Goal: Task Accomplishment & Management: Manage account settings

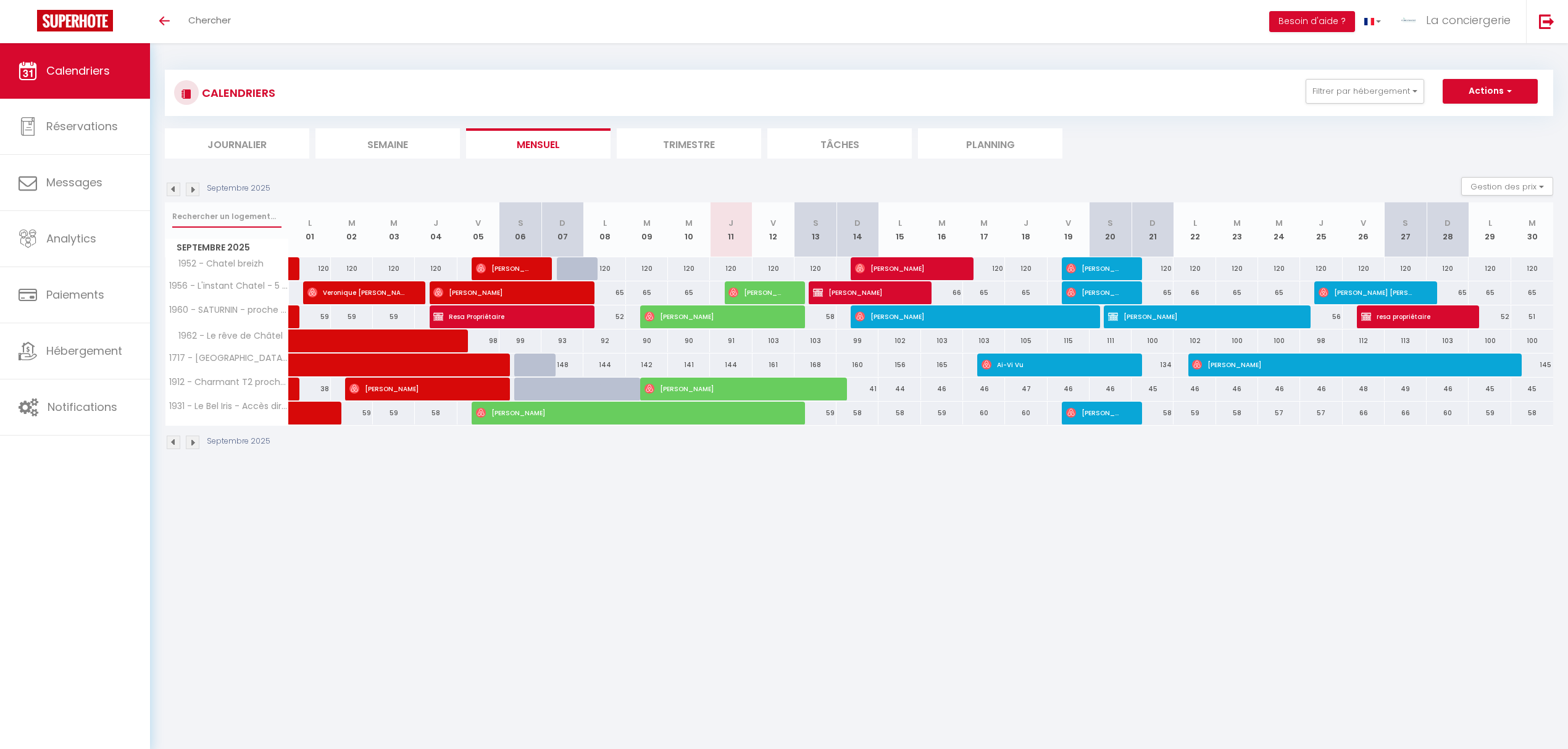
click at [198, 206] on input "text" at bounding box center [227, 216] width 109 height 22
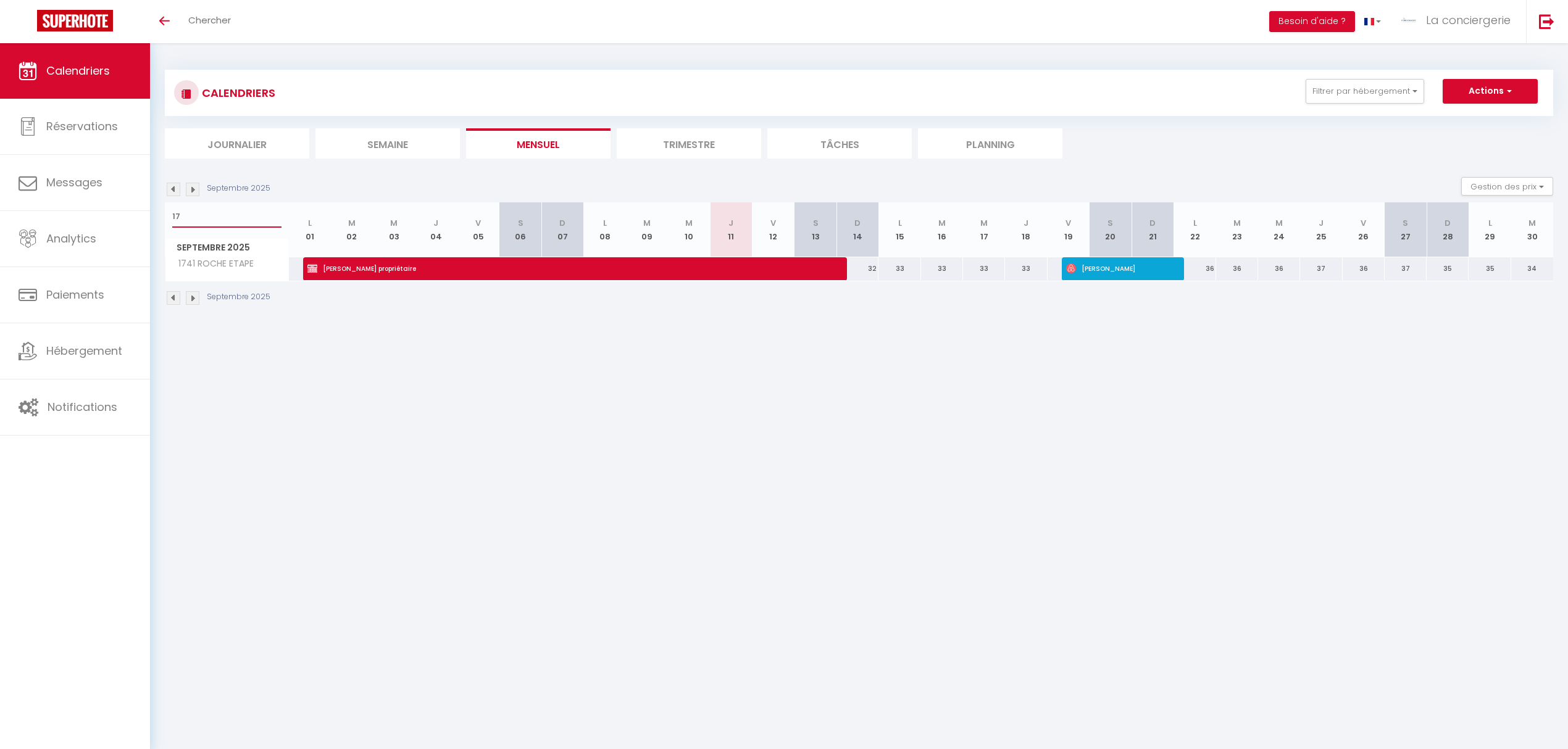
type input "1"
checkbox input "false"
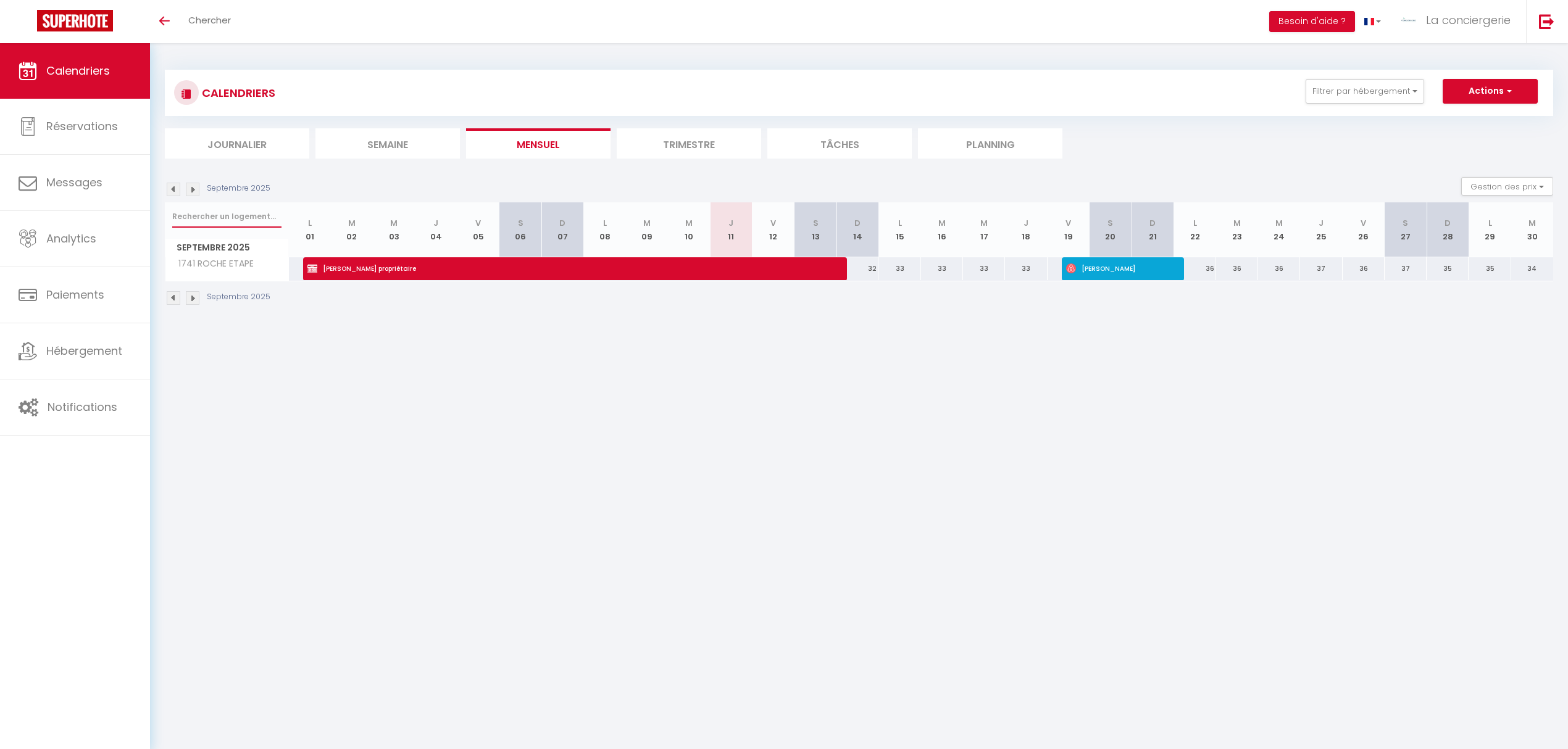
checkbox input "false"
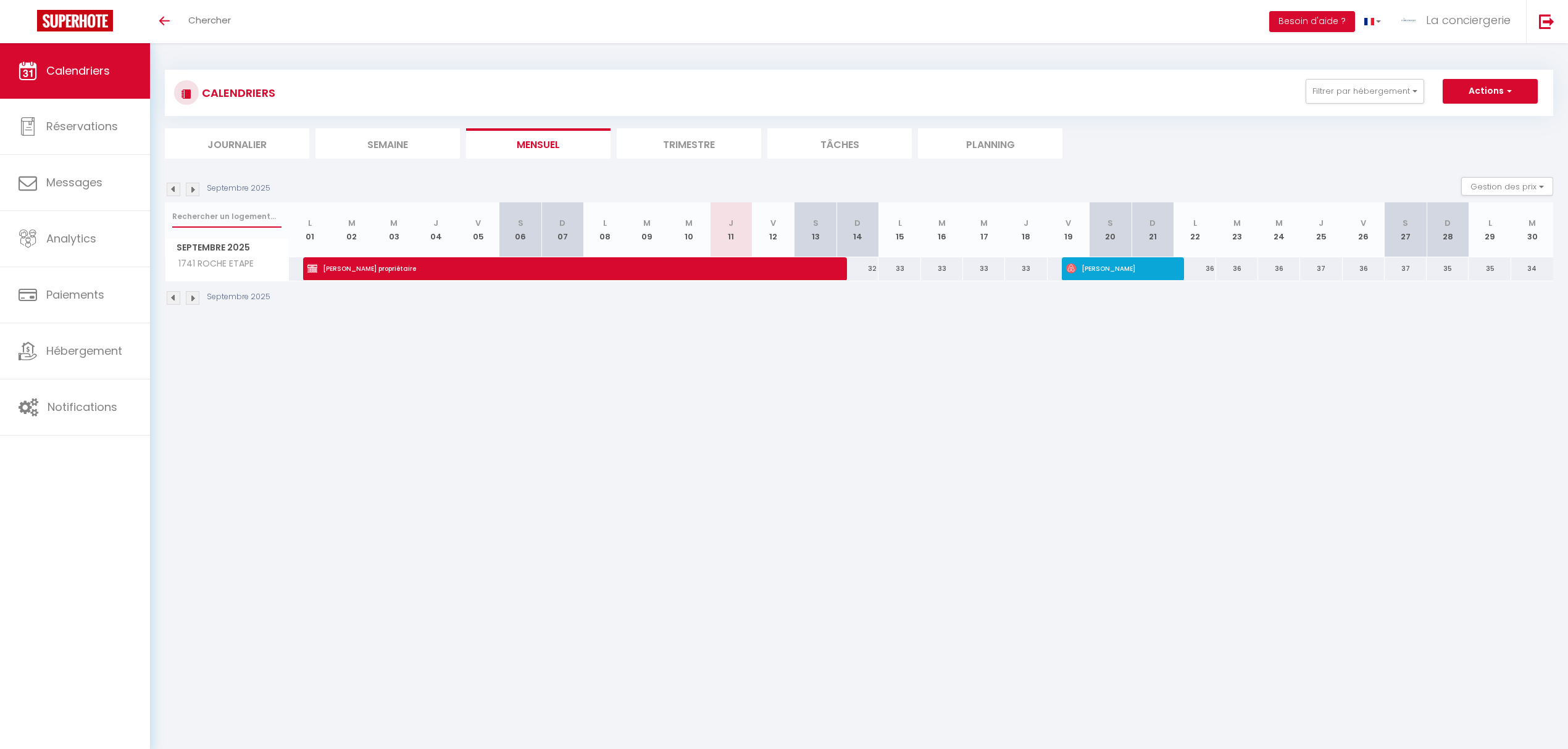
checkbox input "false"
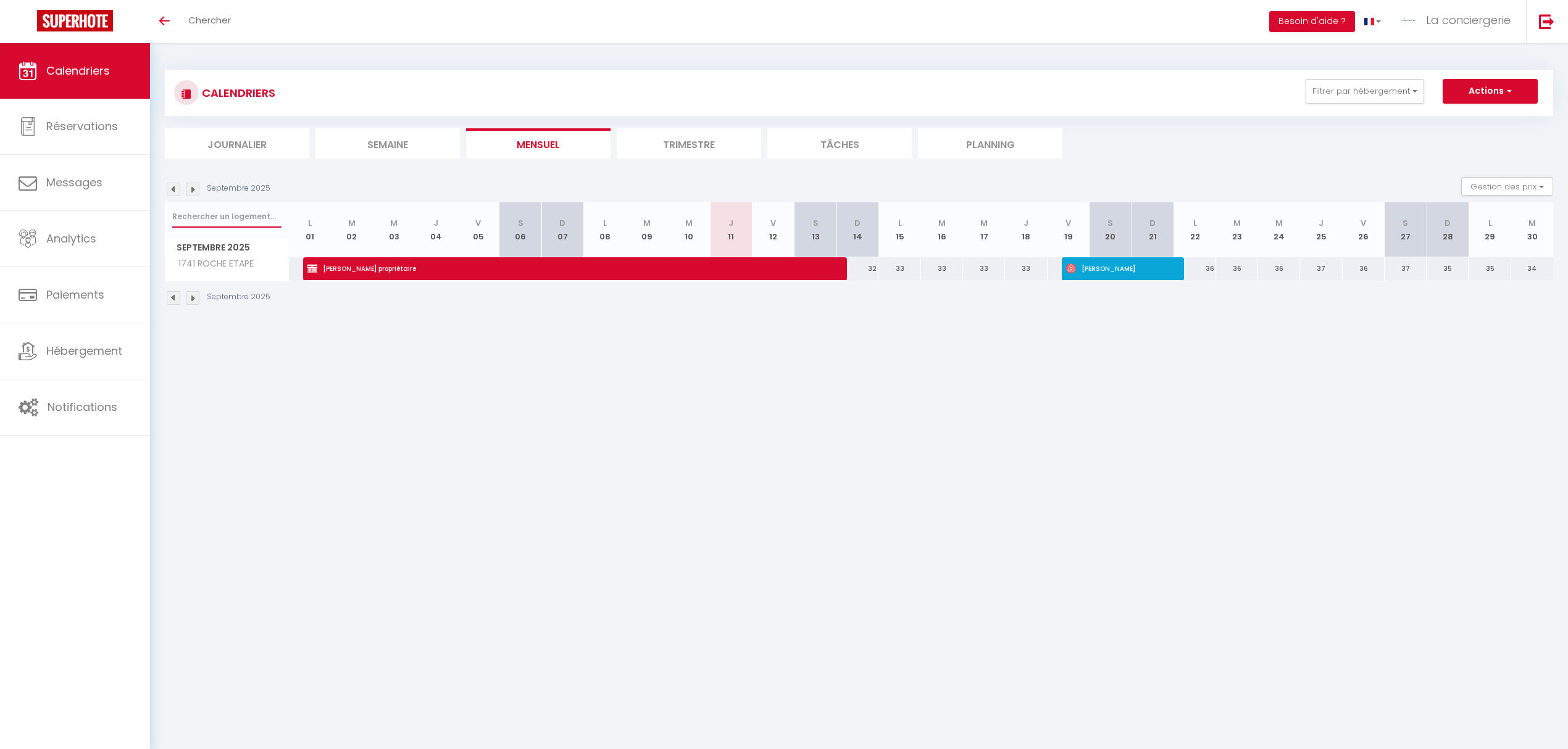
checkbox input "false"
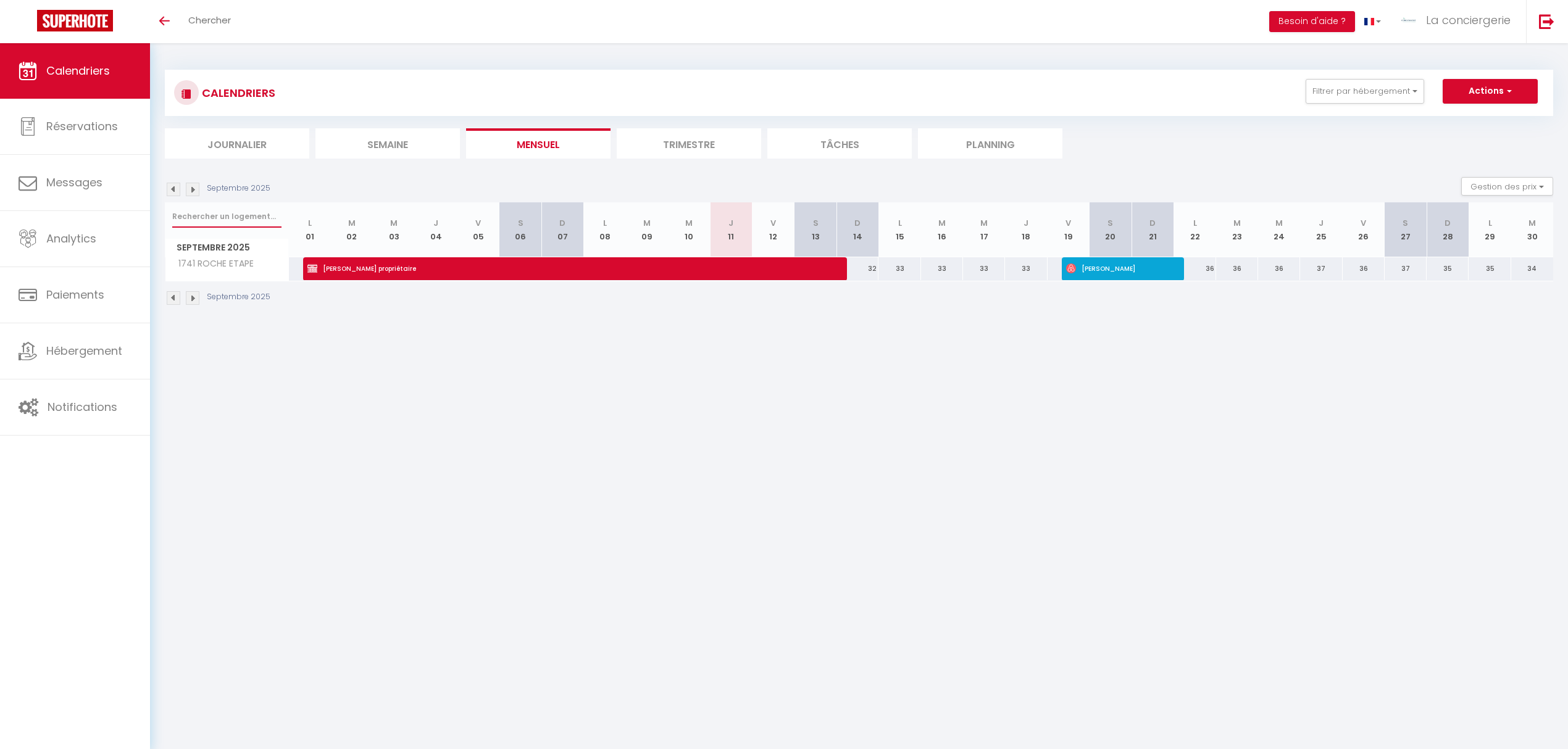
checkbox input "false"
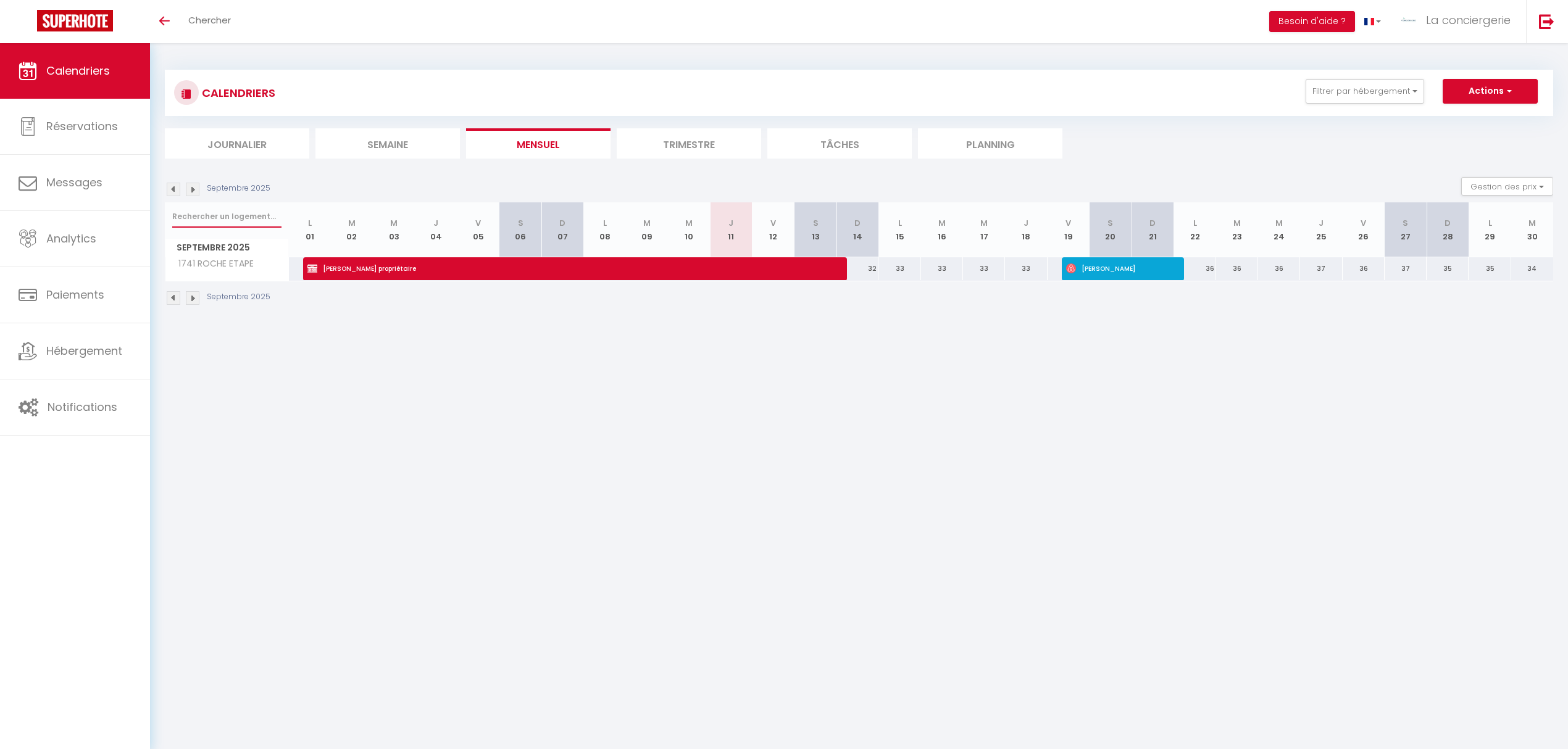
checkbox input "false"
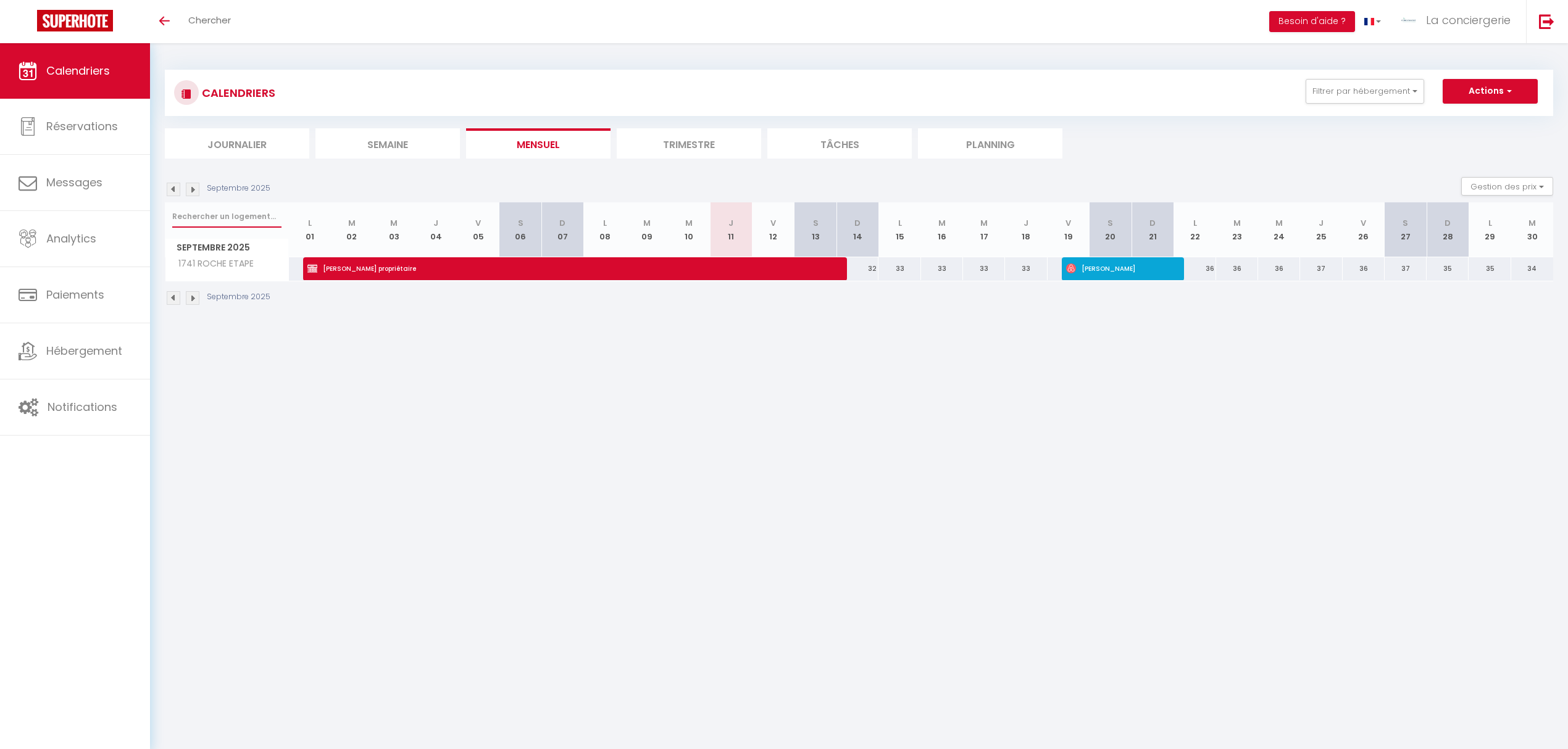
checkbox input "false"
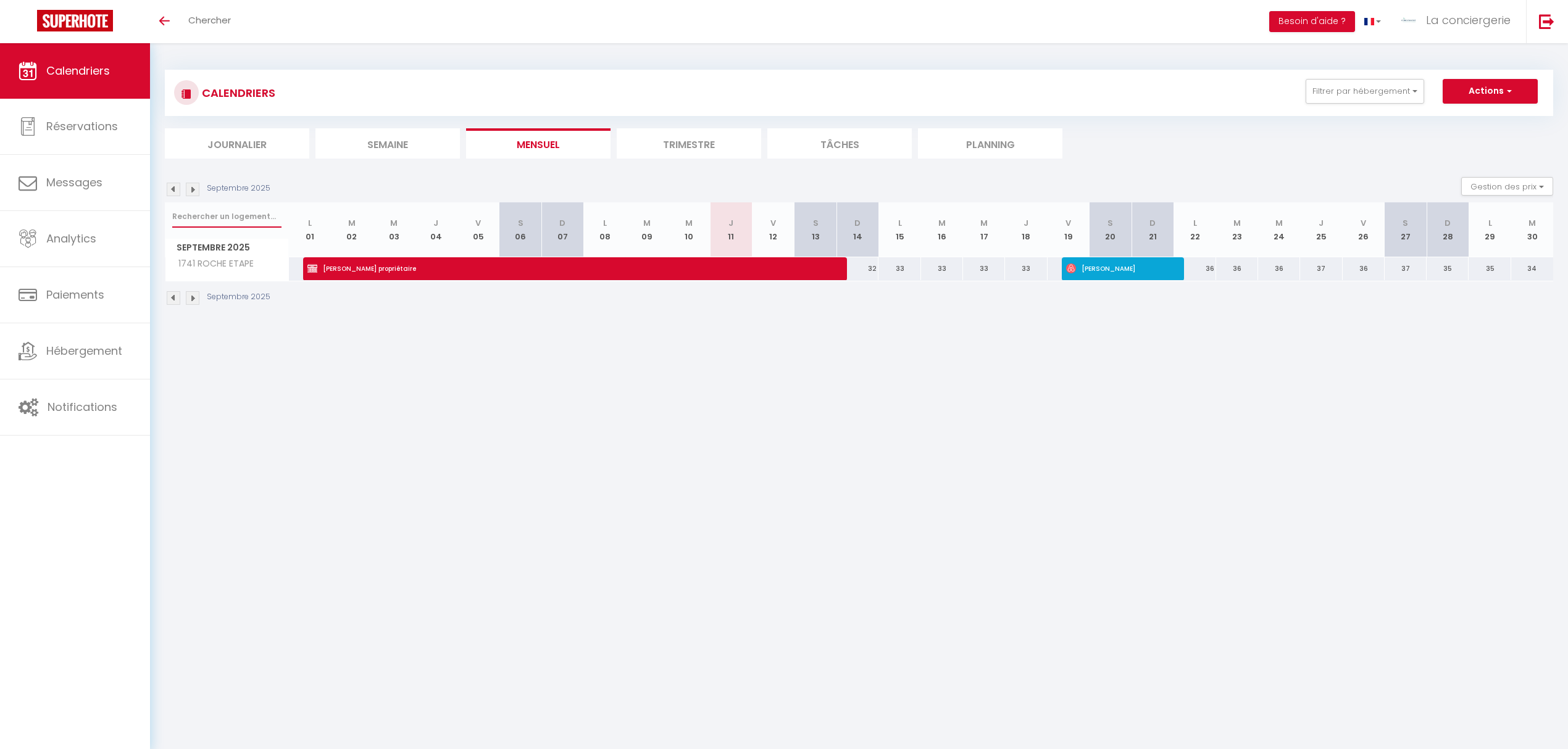
checkbox input "false"
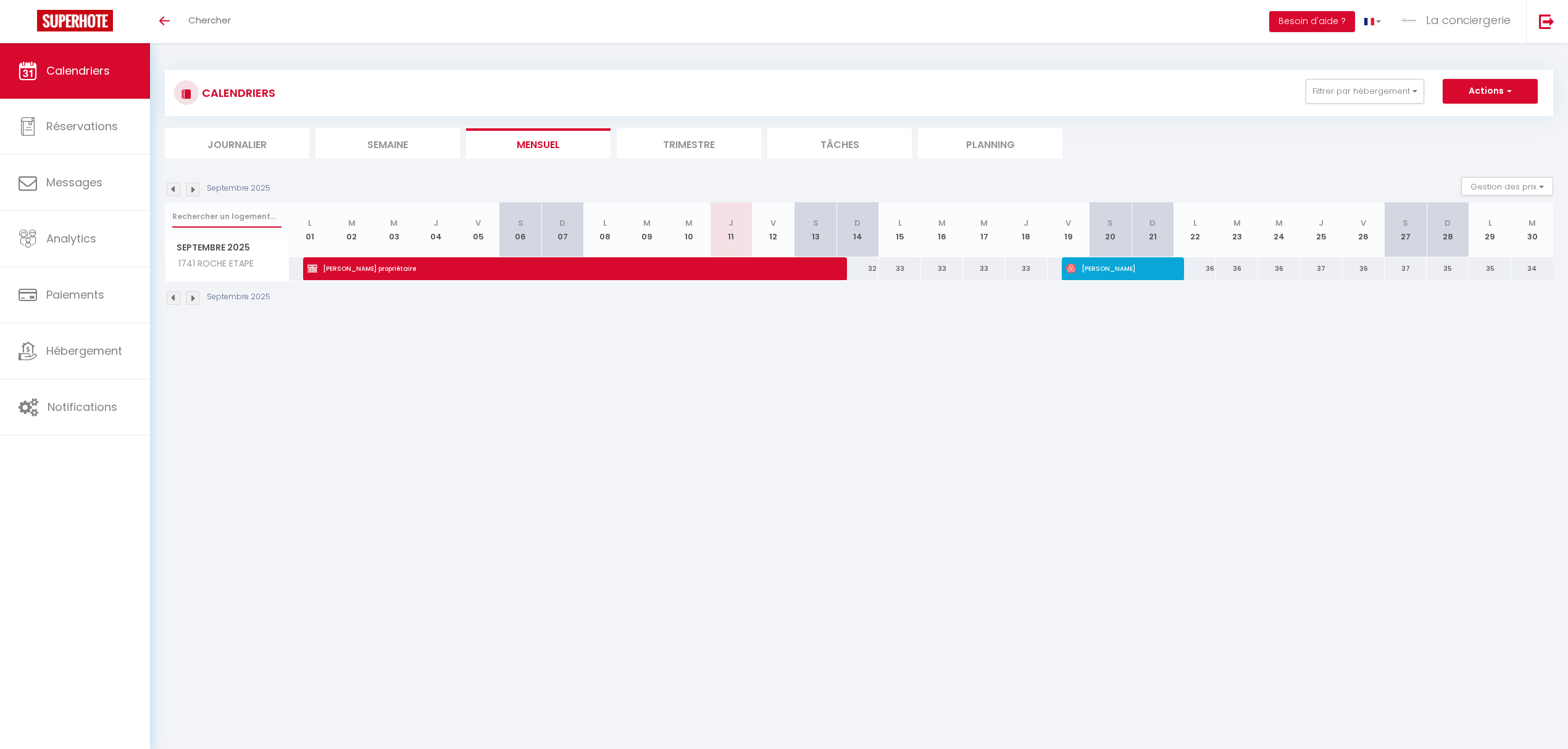
checkbox input "false"
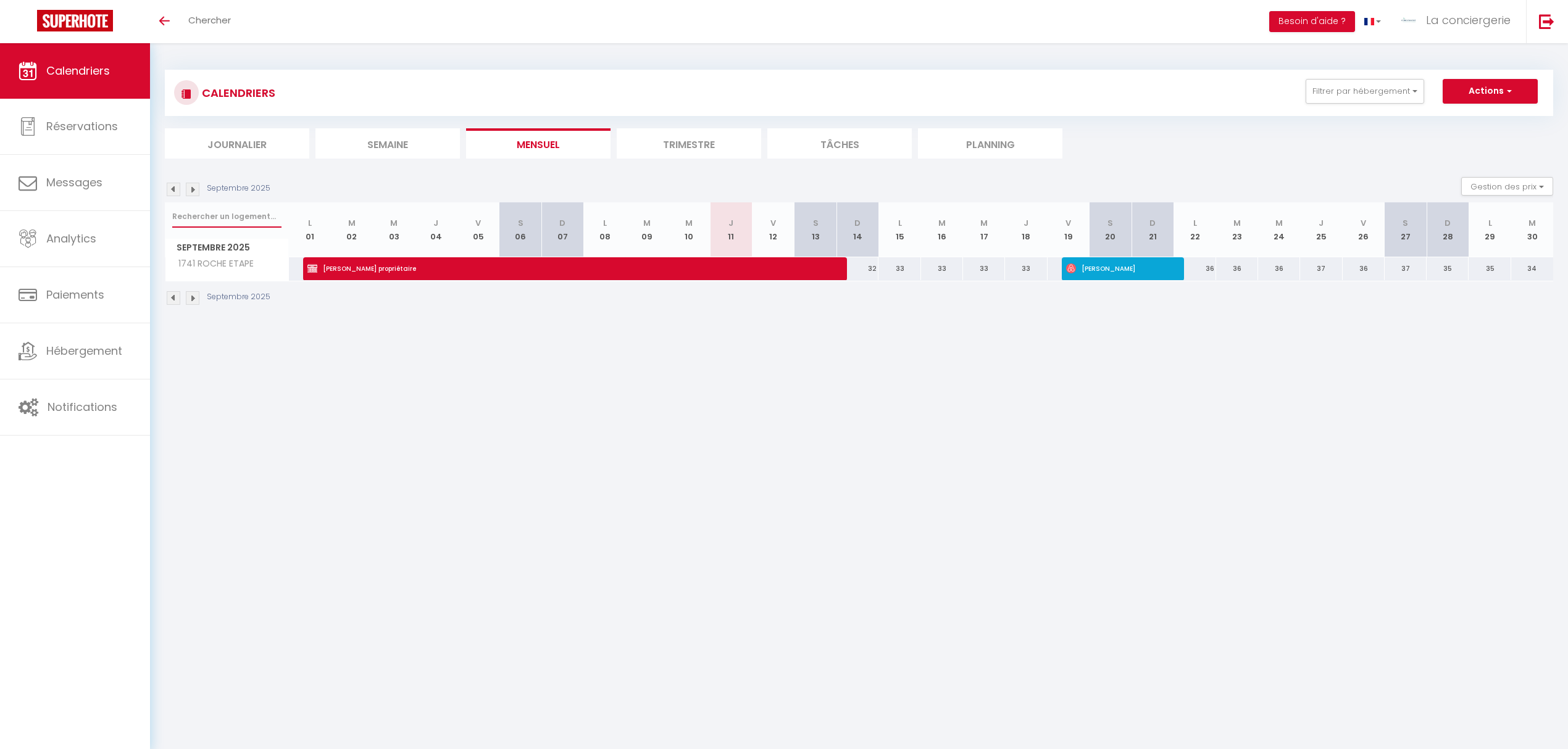
checkbox input "false"
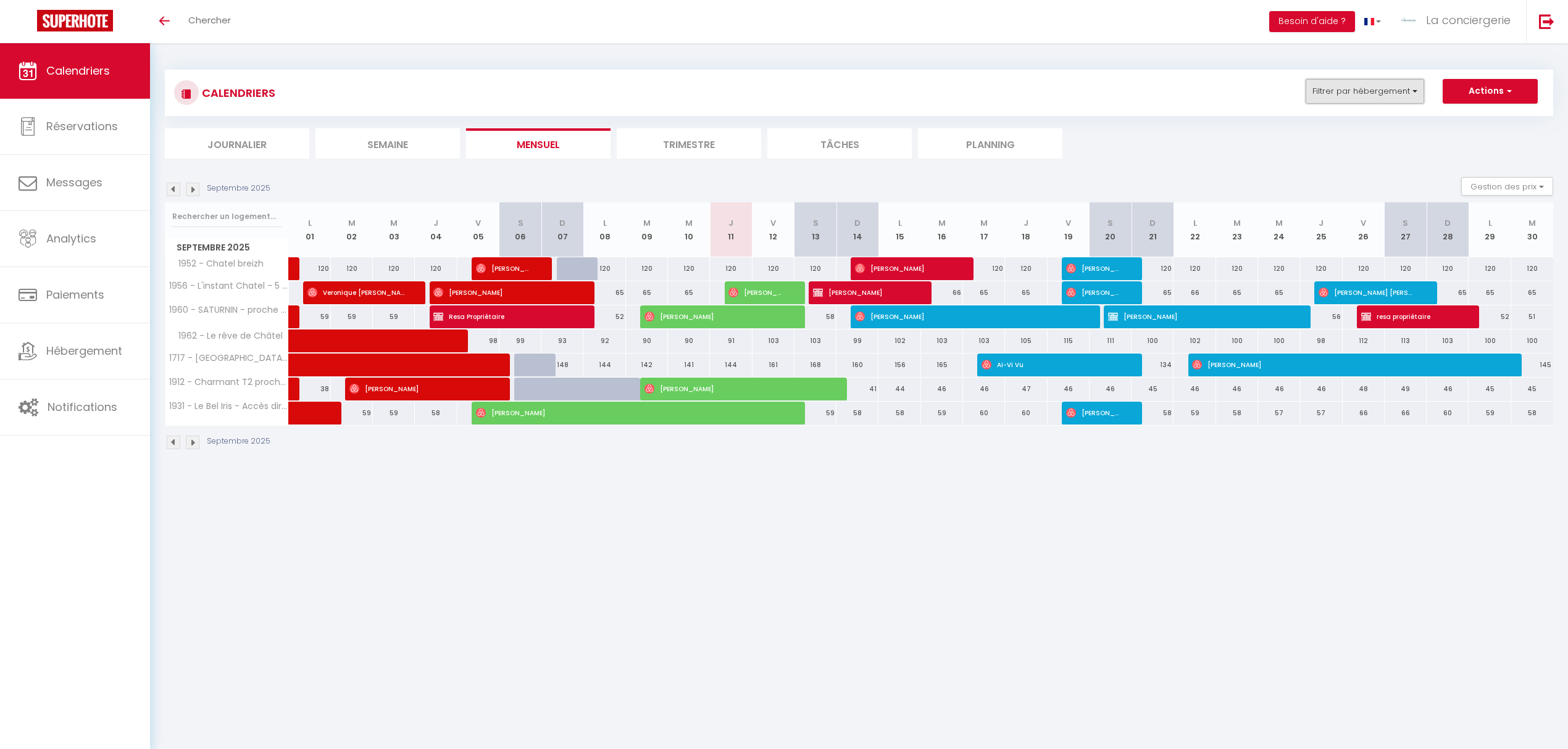
click at [1413, 88] on button "Filtrer par hébergement" at bounding box center [1365, 92] width 119 height 25
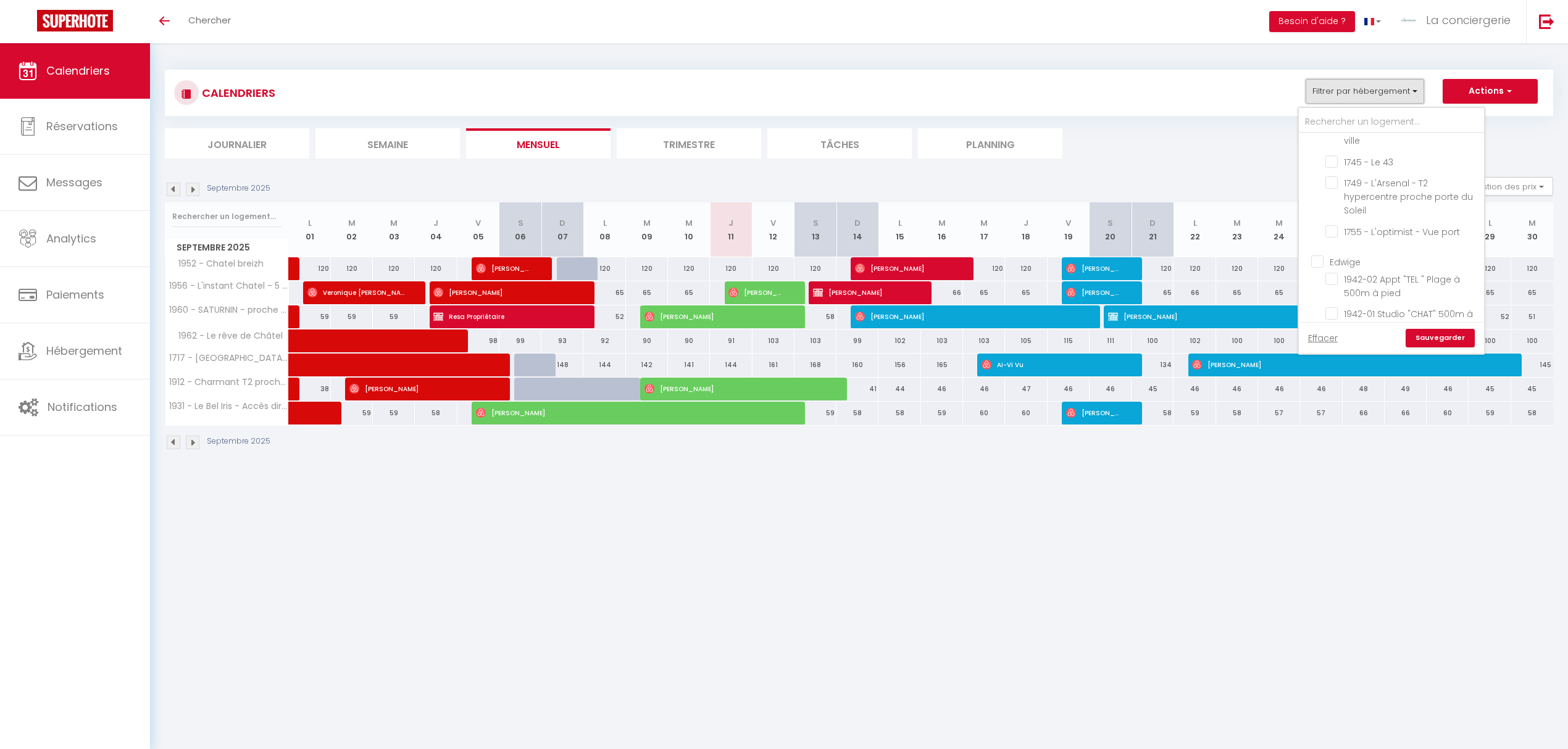
scroll to position [741, 0]
click at [1319, 178] on input "Edwige" at bounding box center [1404, 183] width 185 height 12
checkbox input "true"
checkbox input "false"
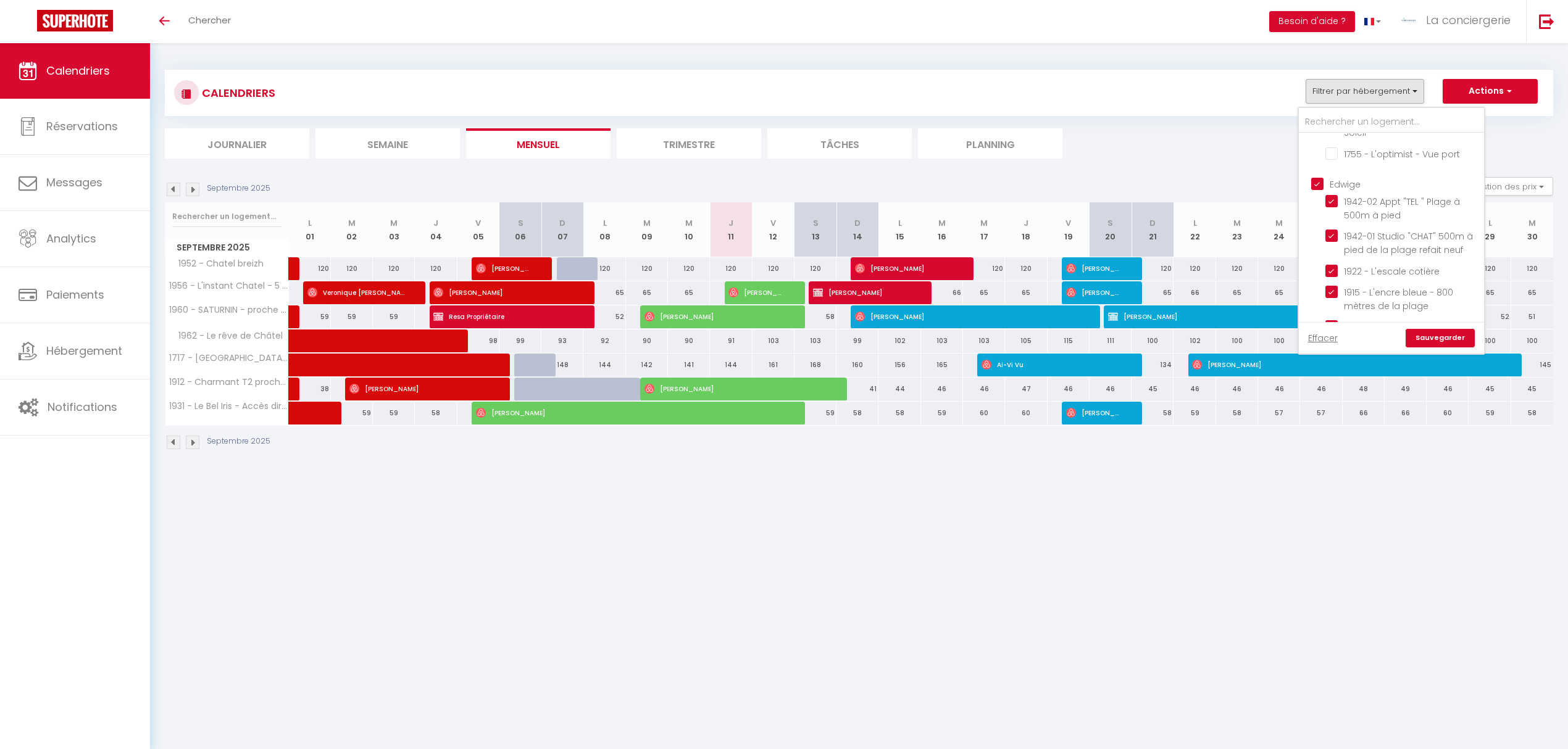
checkbox input "false"
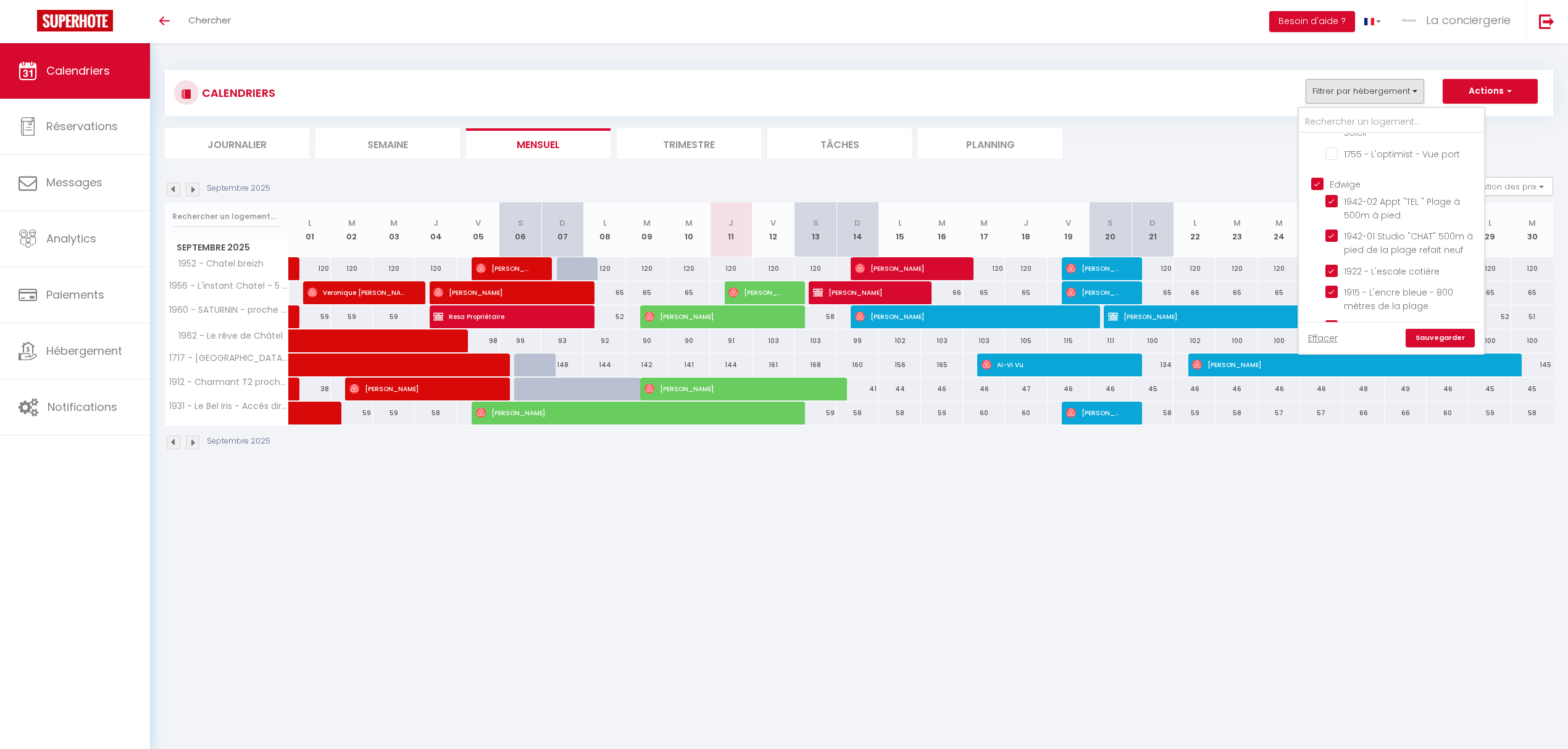
checkbox input "false"
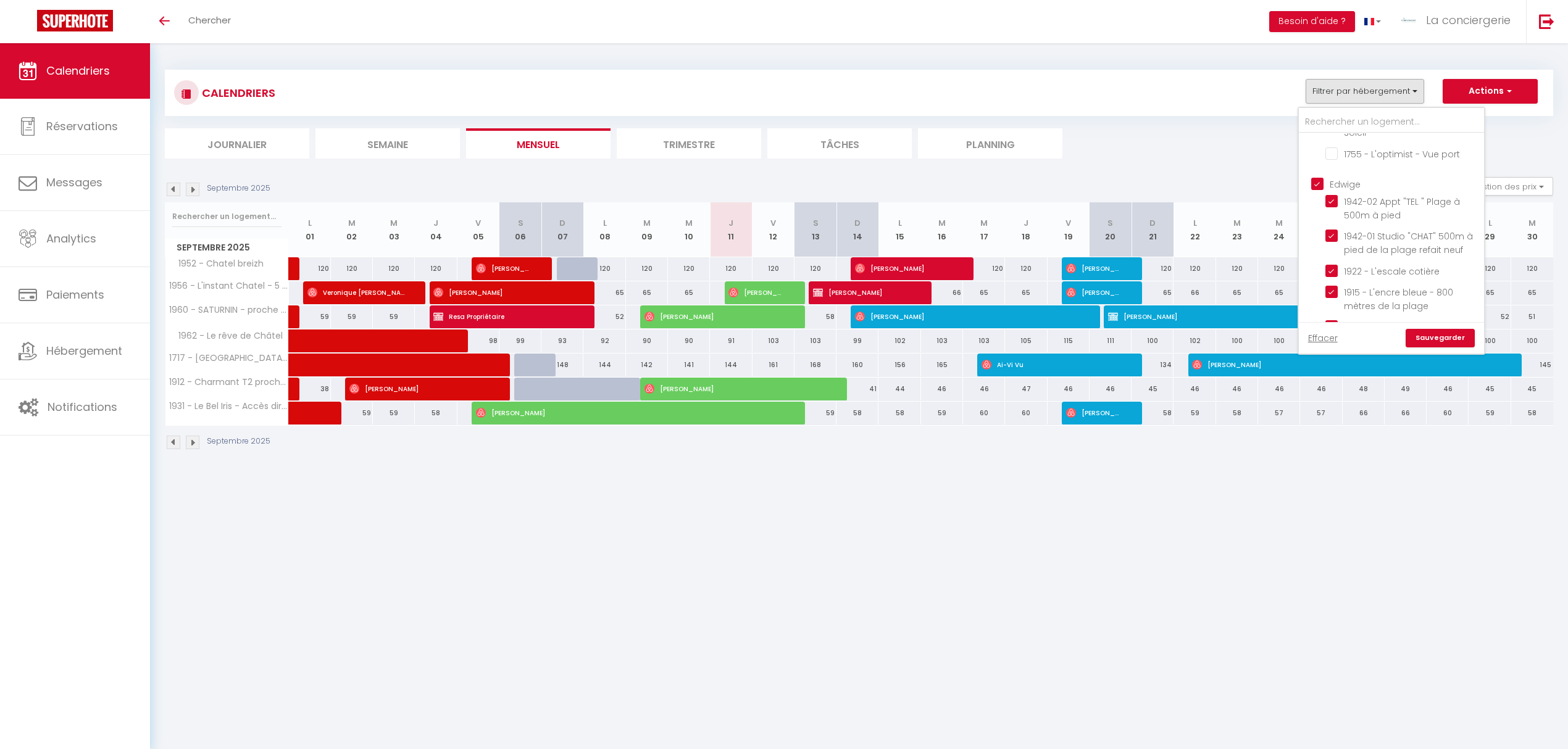
checkbox input "false"
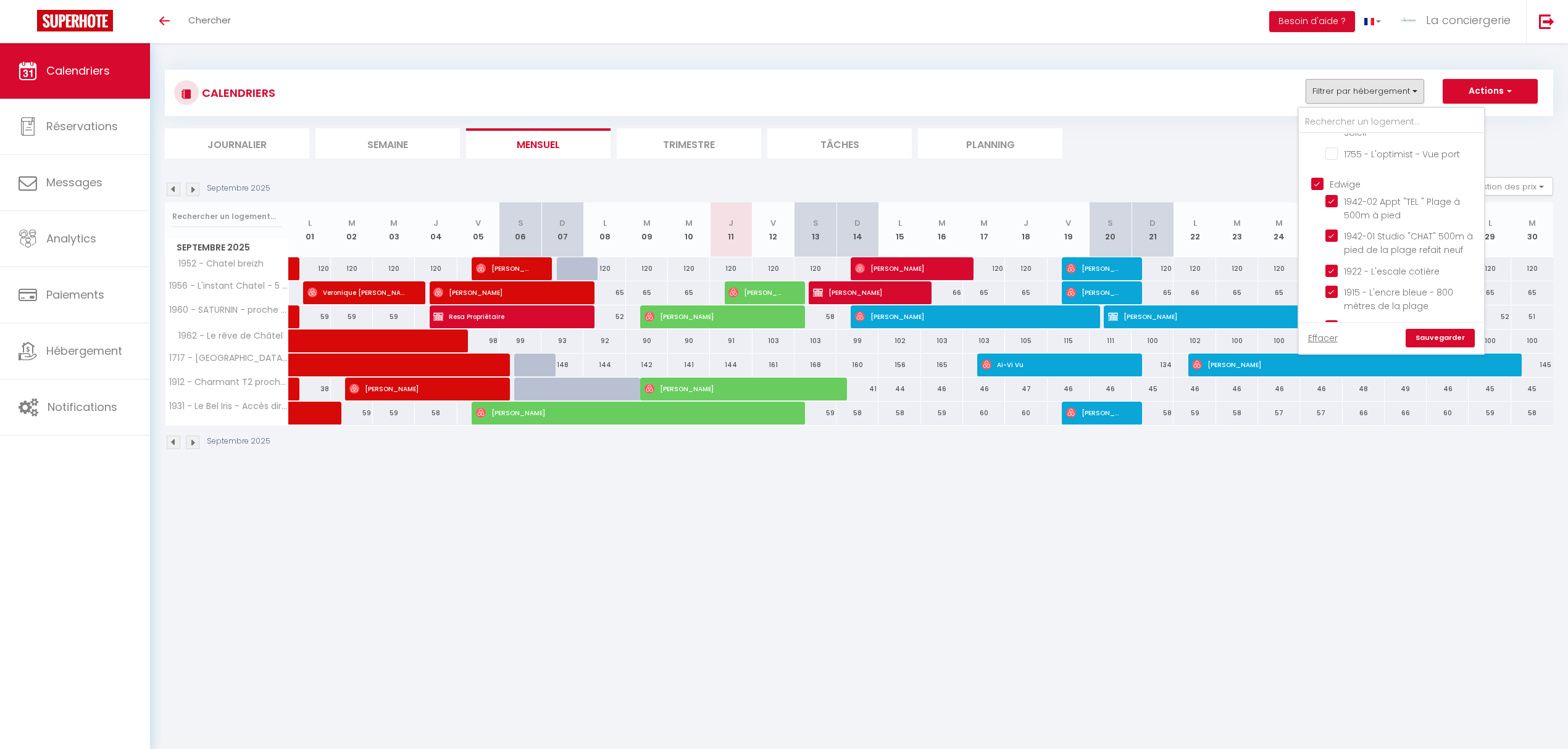
checkbox input "false"
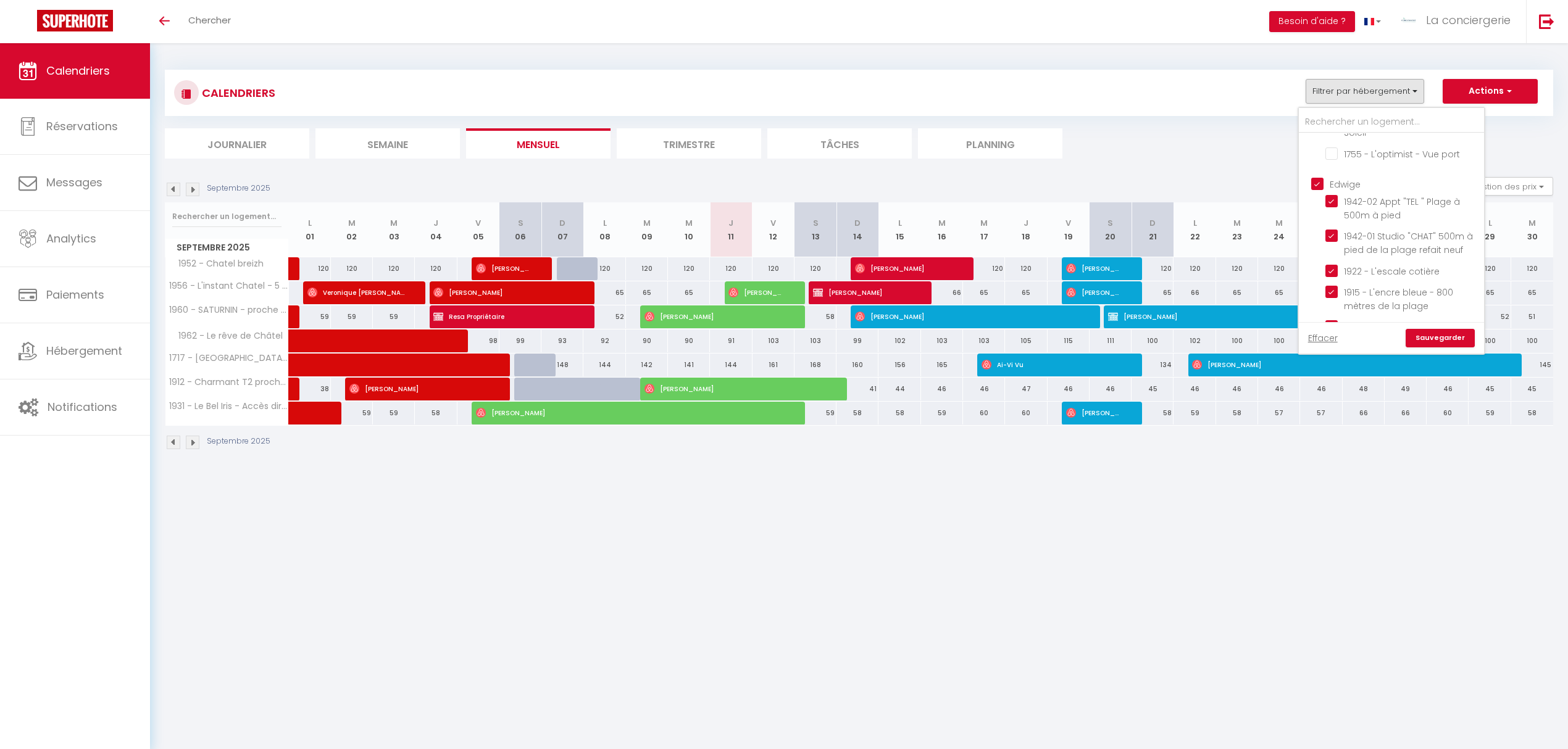
checkbox input "false"
checkbox input "true"
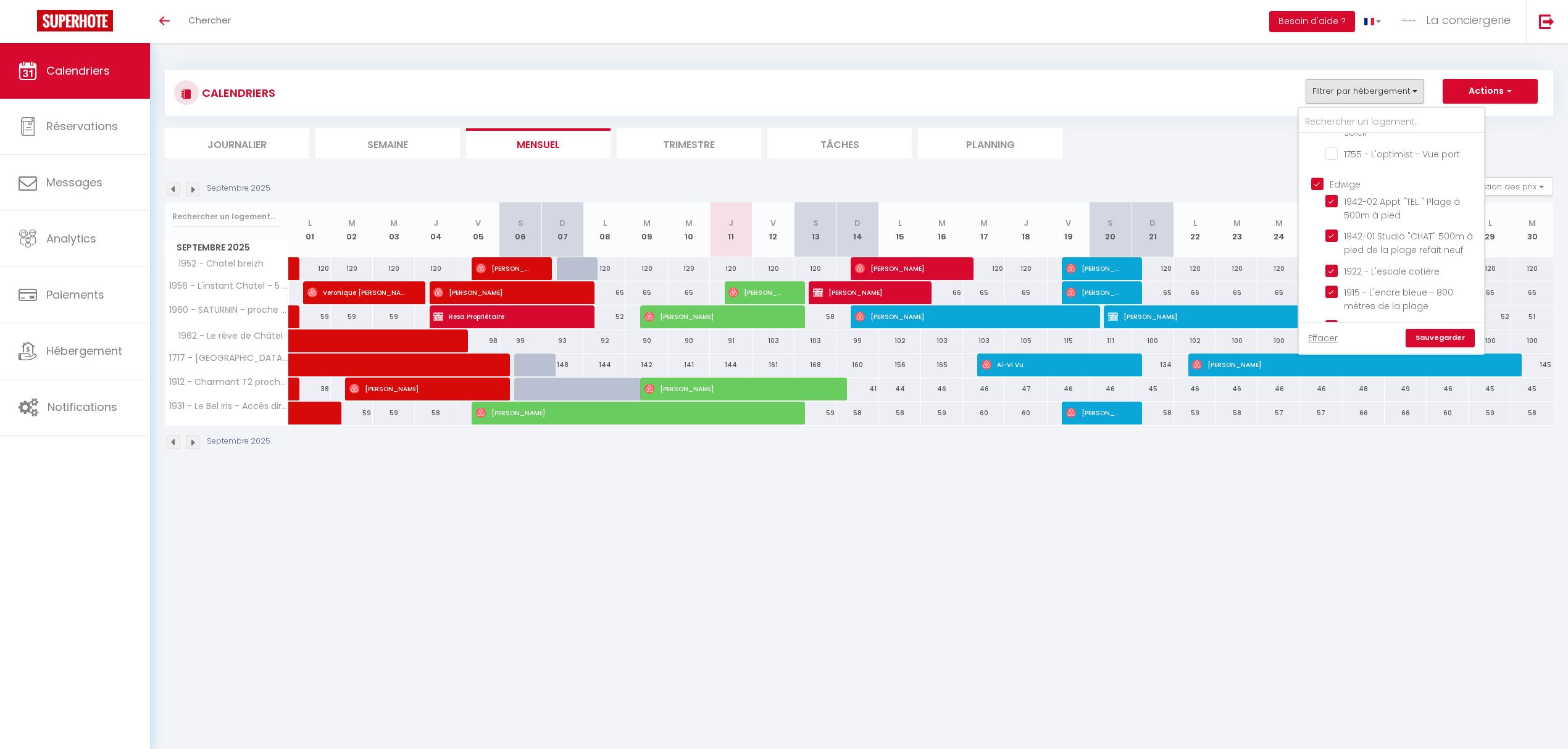
checkbox input "true"
checkbox input "false"
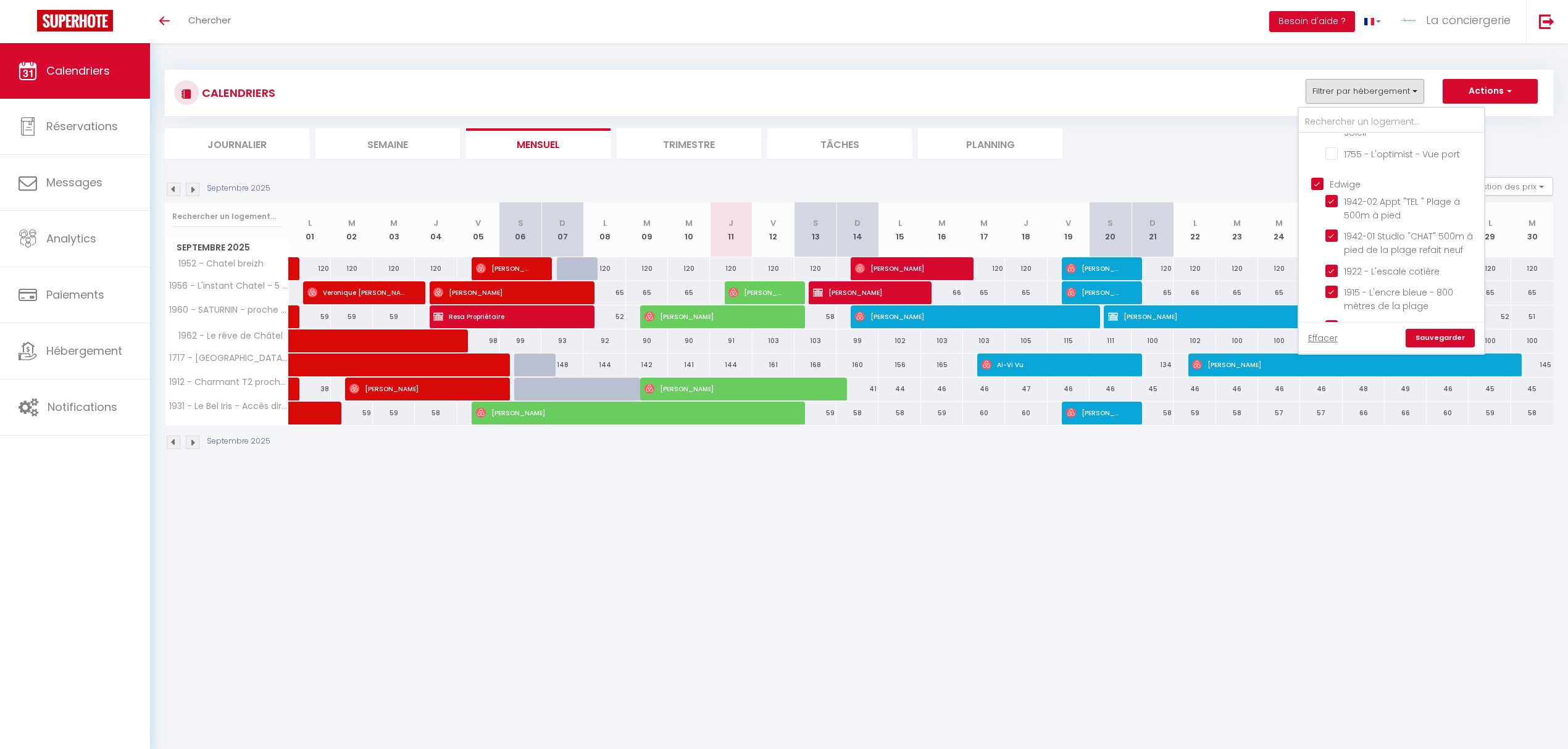
checkbox input "false"
checkbox input "true"
checkbox input "false"
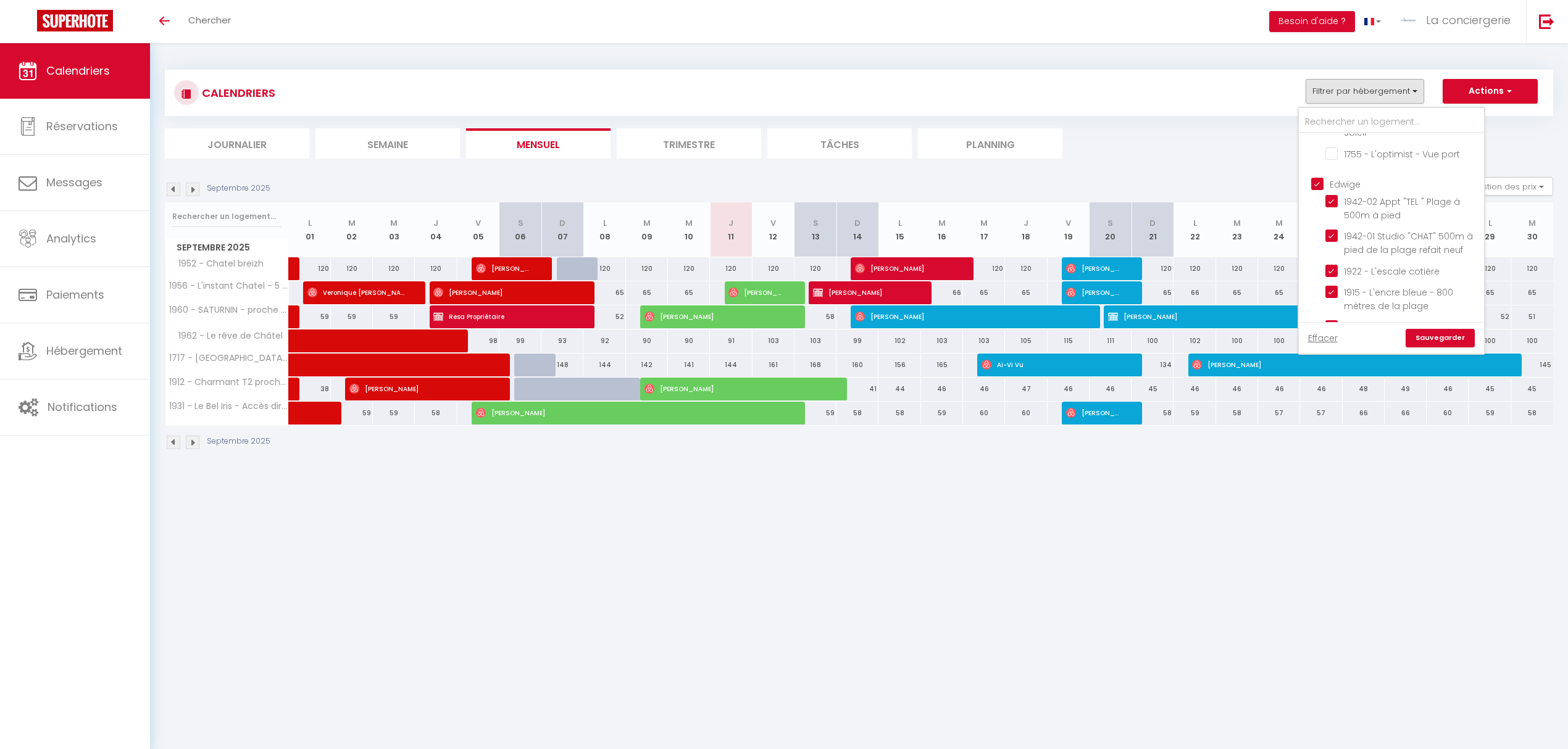
checkbox input "false"
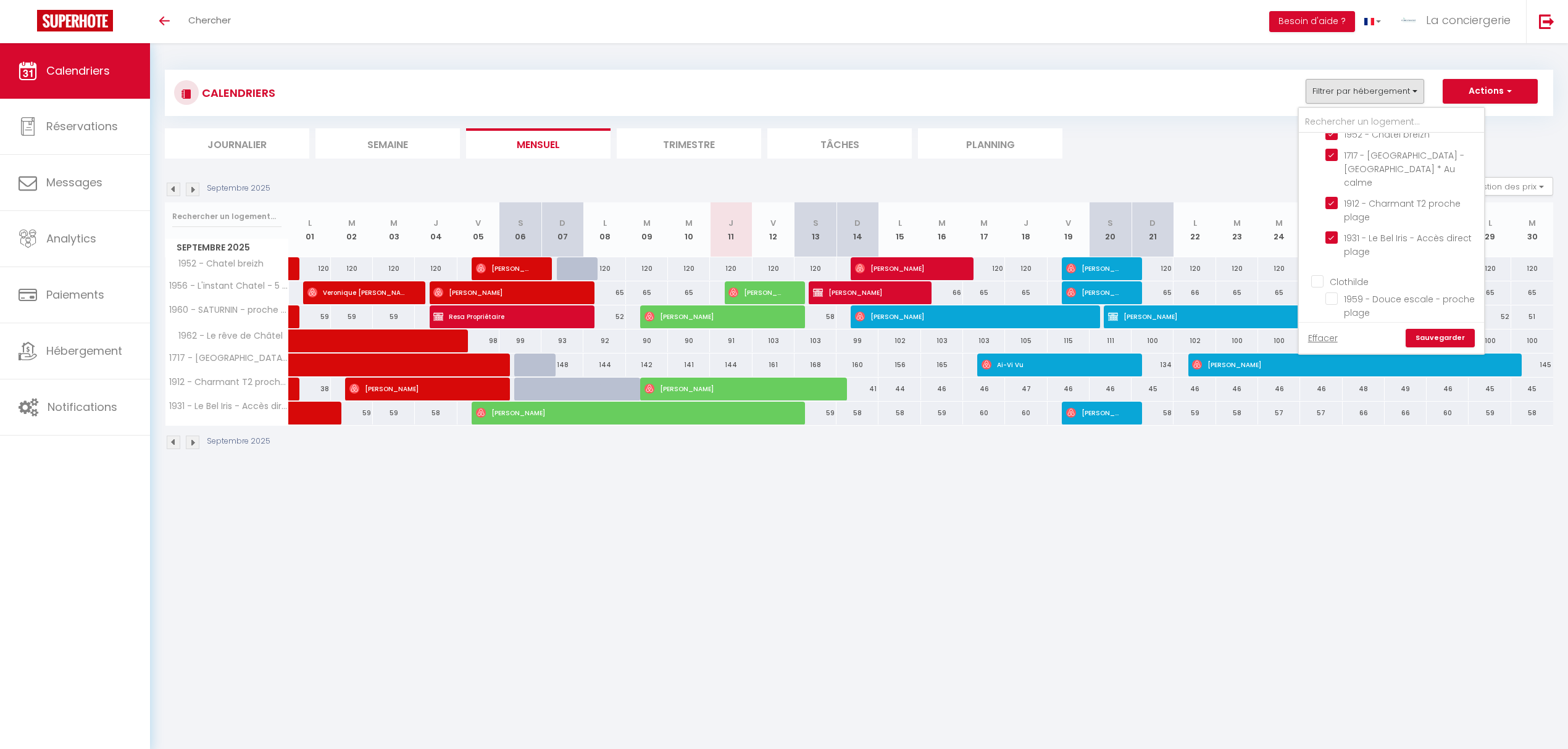
click at [1316, 275] on input "Clothilde" at bounding box center [1404, 281] width 185 height 12
checkbox input "true"
checkbox input "false"
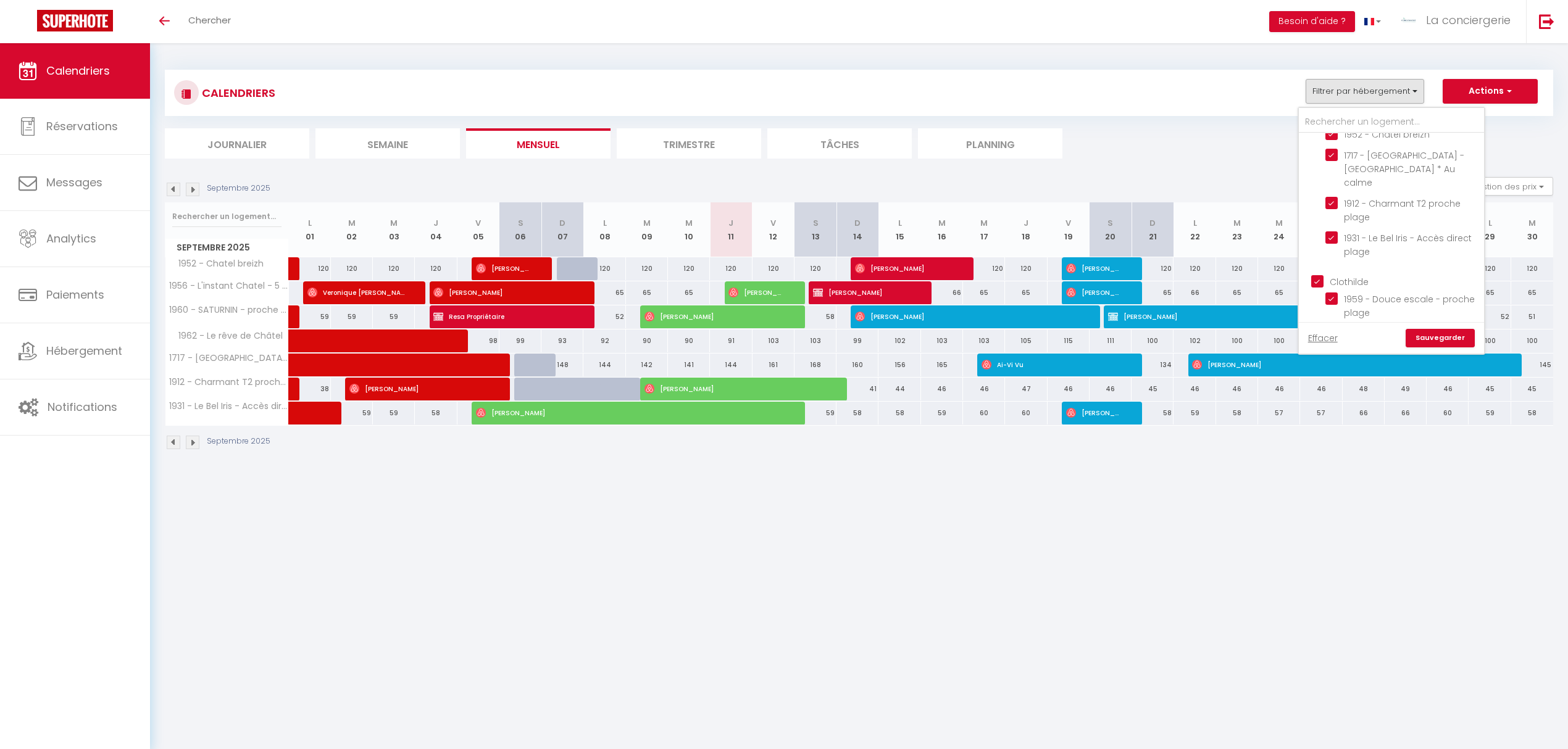
checkbox input "false"
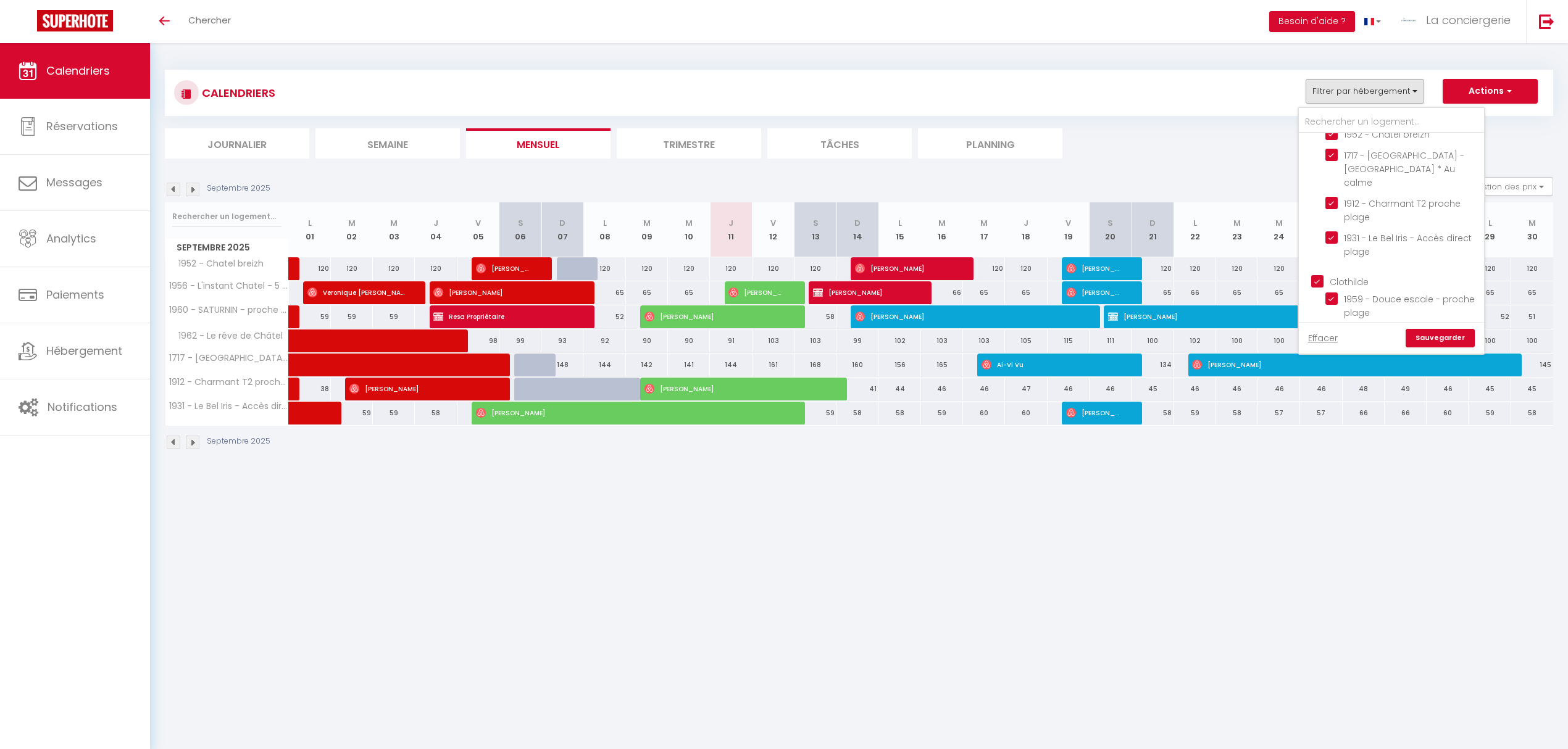
checkbox input "false"
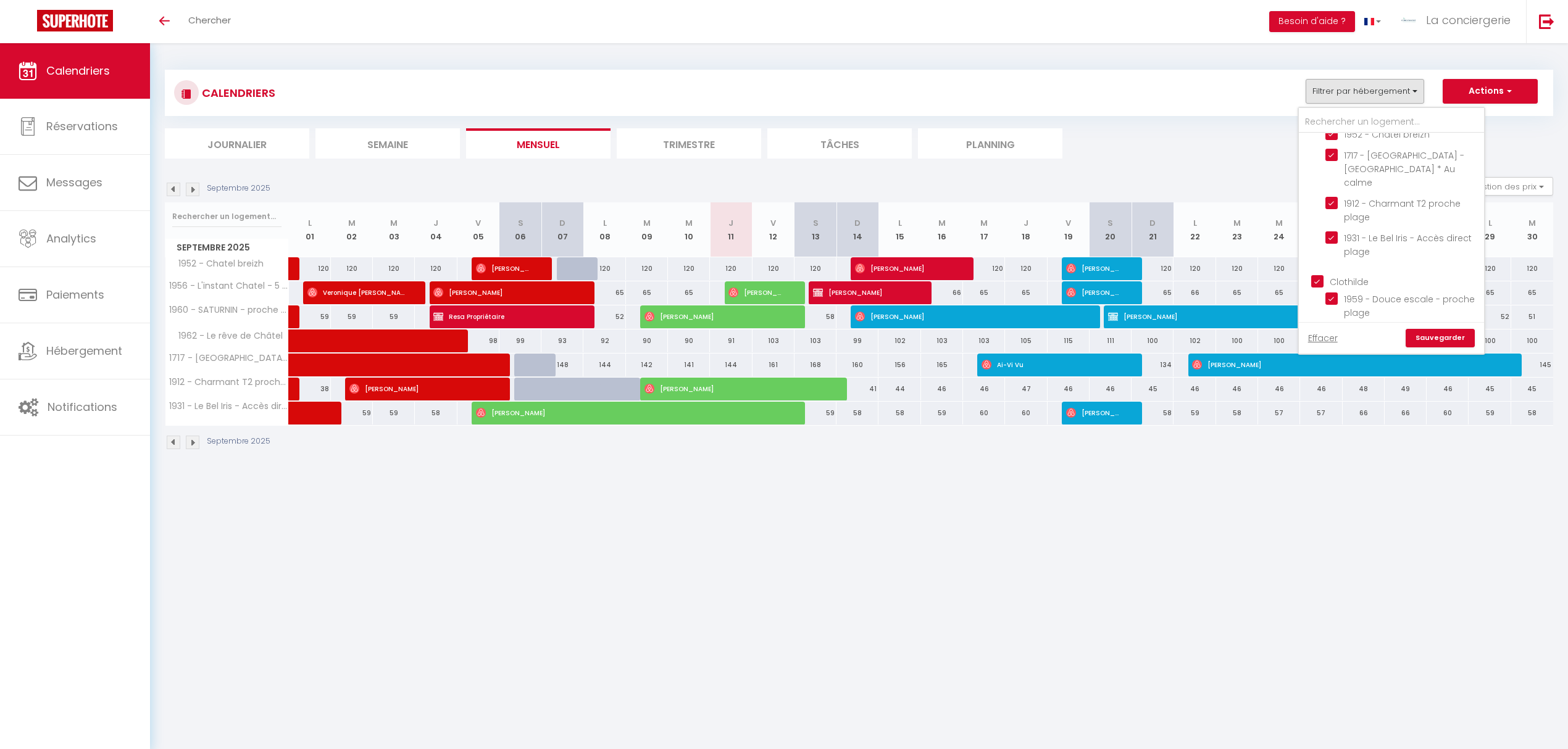
checkbox input "false"
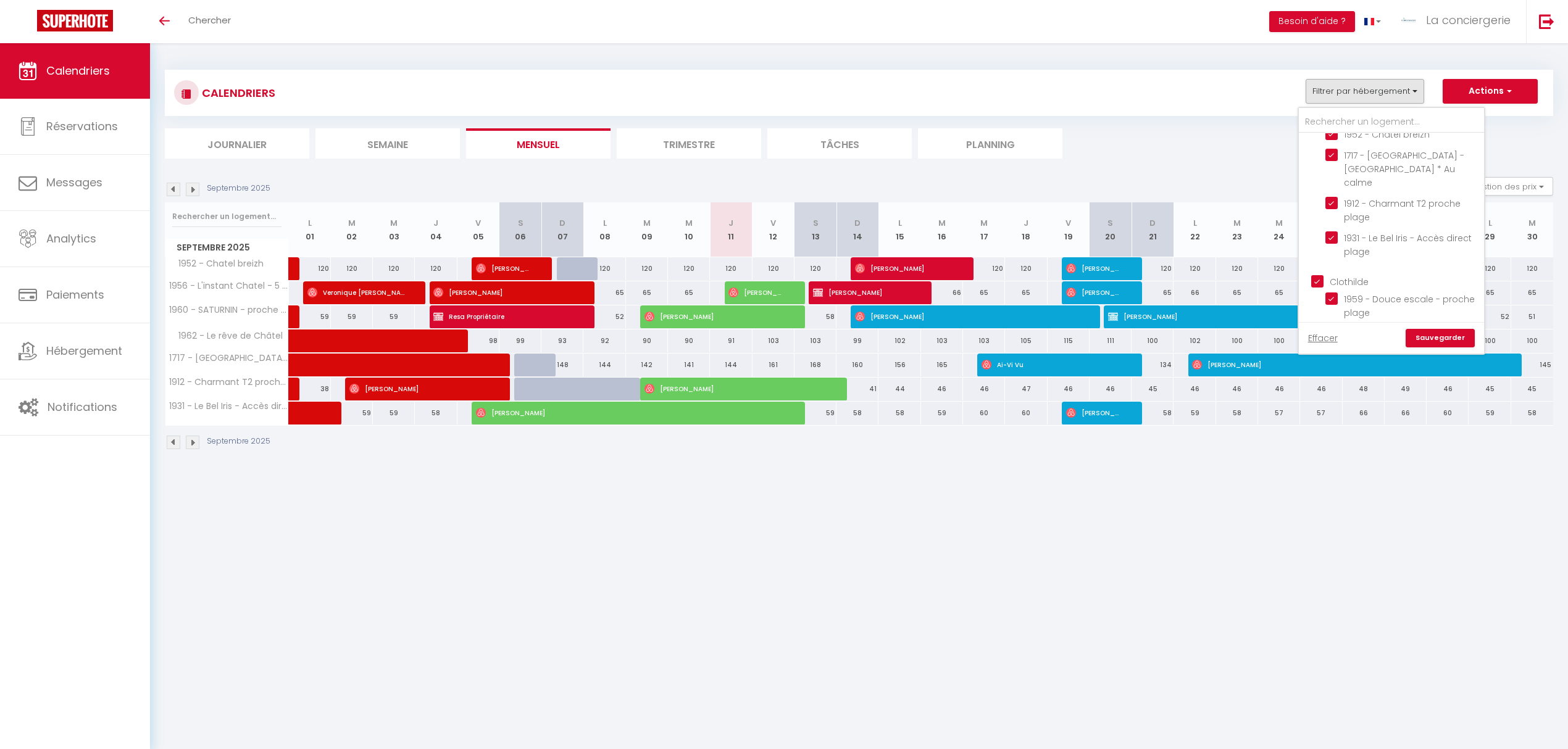
checkbox input "false"
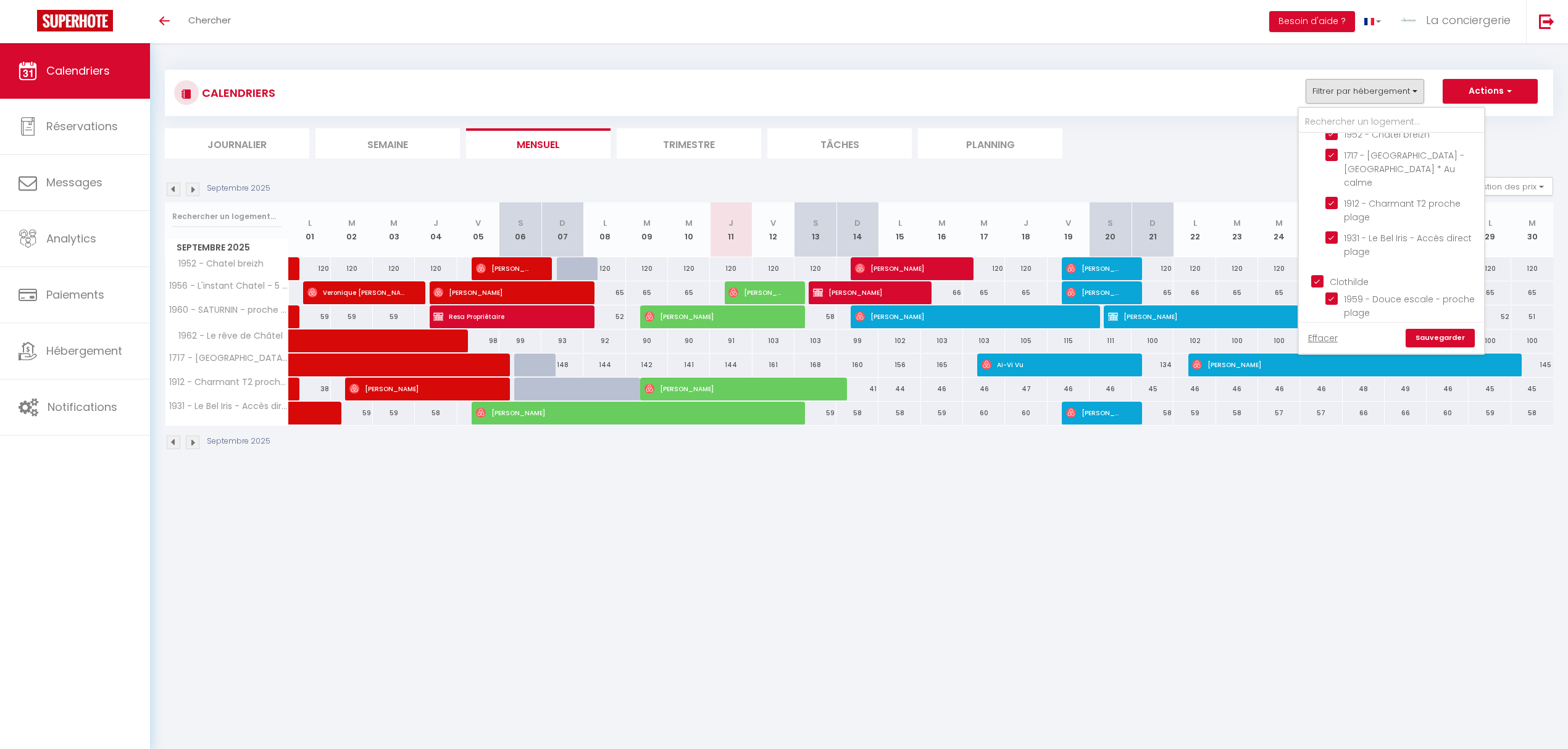
checkbox input "false"
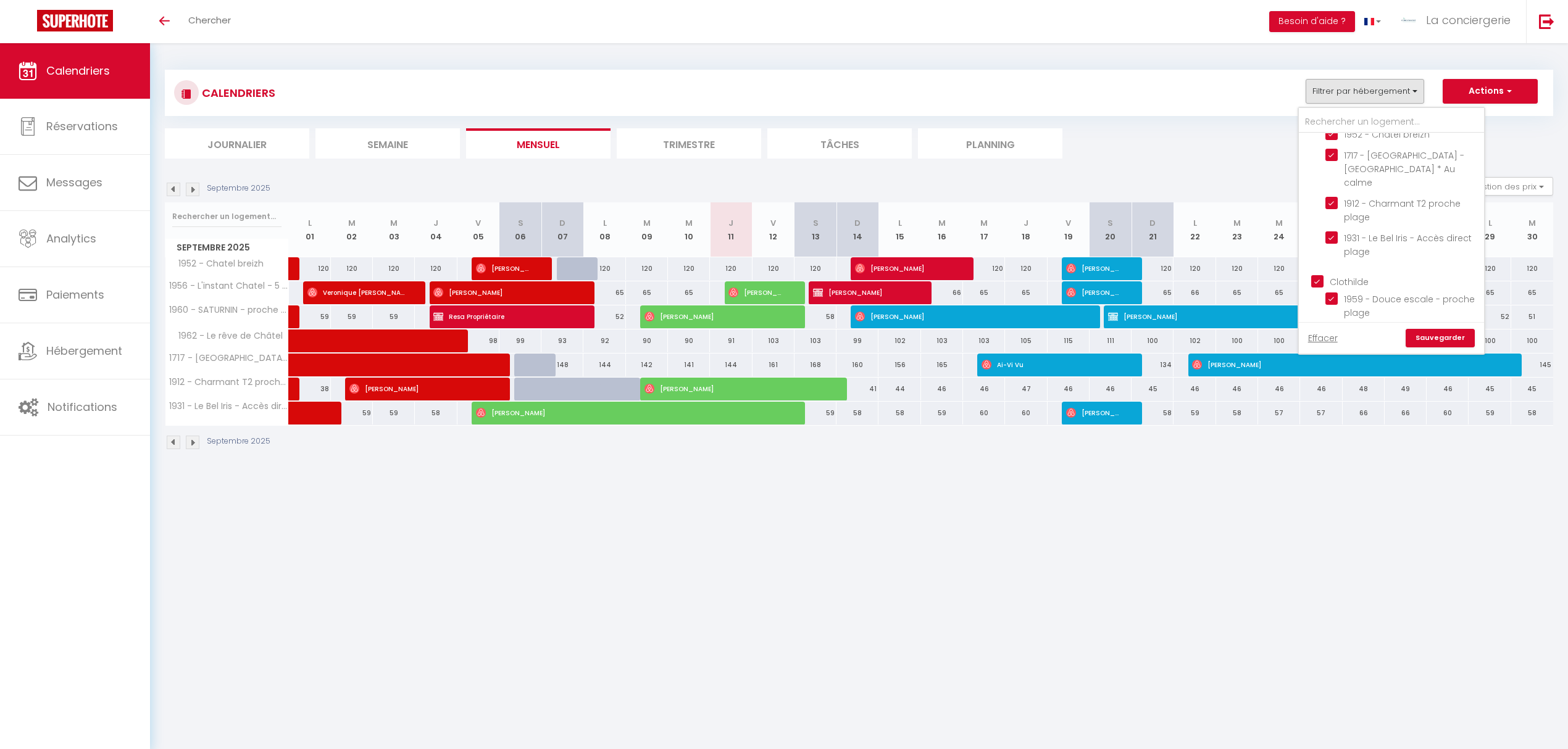
checkbox input "false"
checkbox input "true"
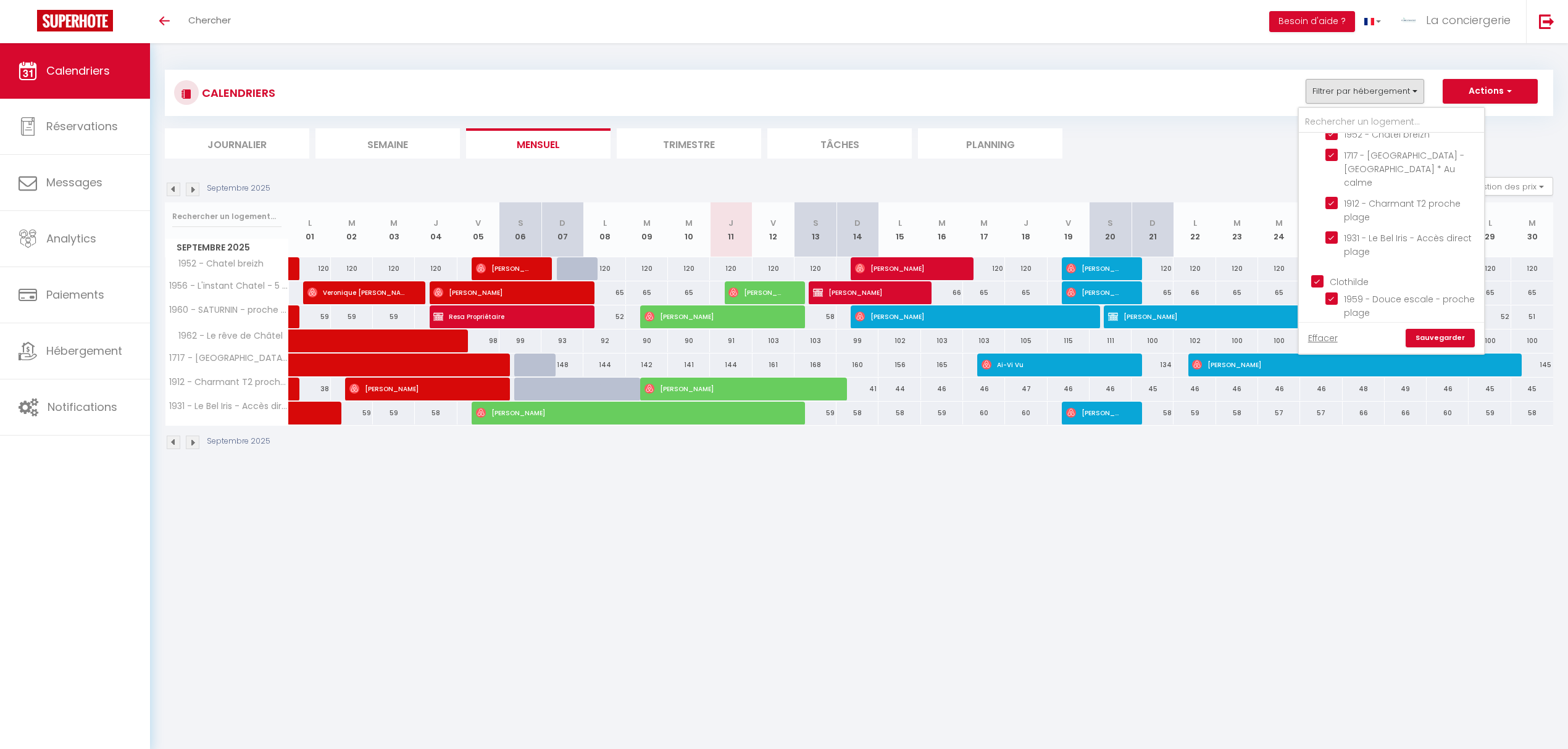
checkbox input "true"
checkbox input "false"
click at [1440, 344] on link "Sauvegarder" at bounding box center [1440, 338] width 69 height 18
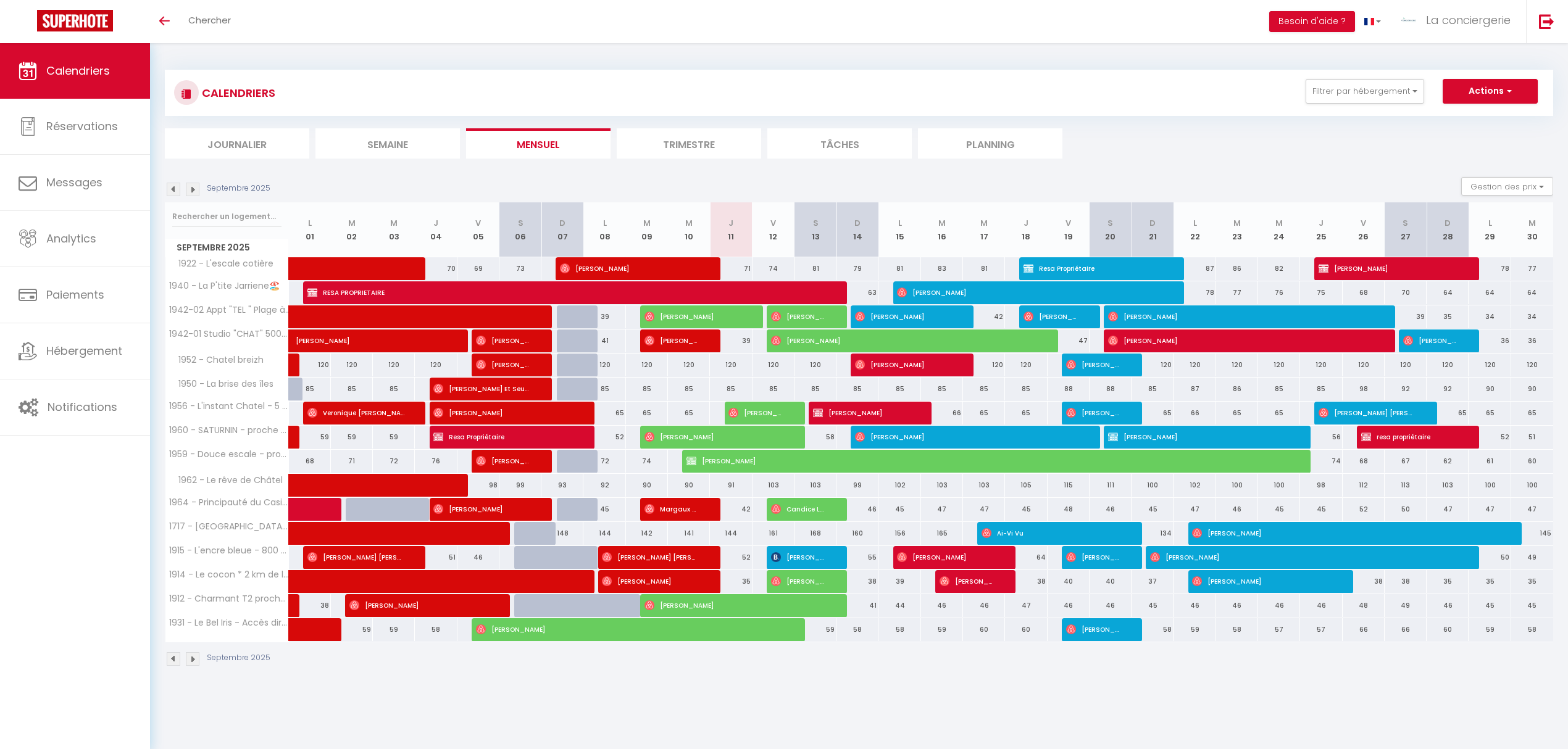
click at [1010, 139] on li "Planning" at bounding box center [989, 143] width 144 height 31
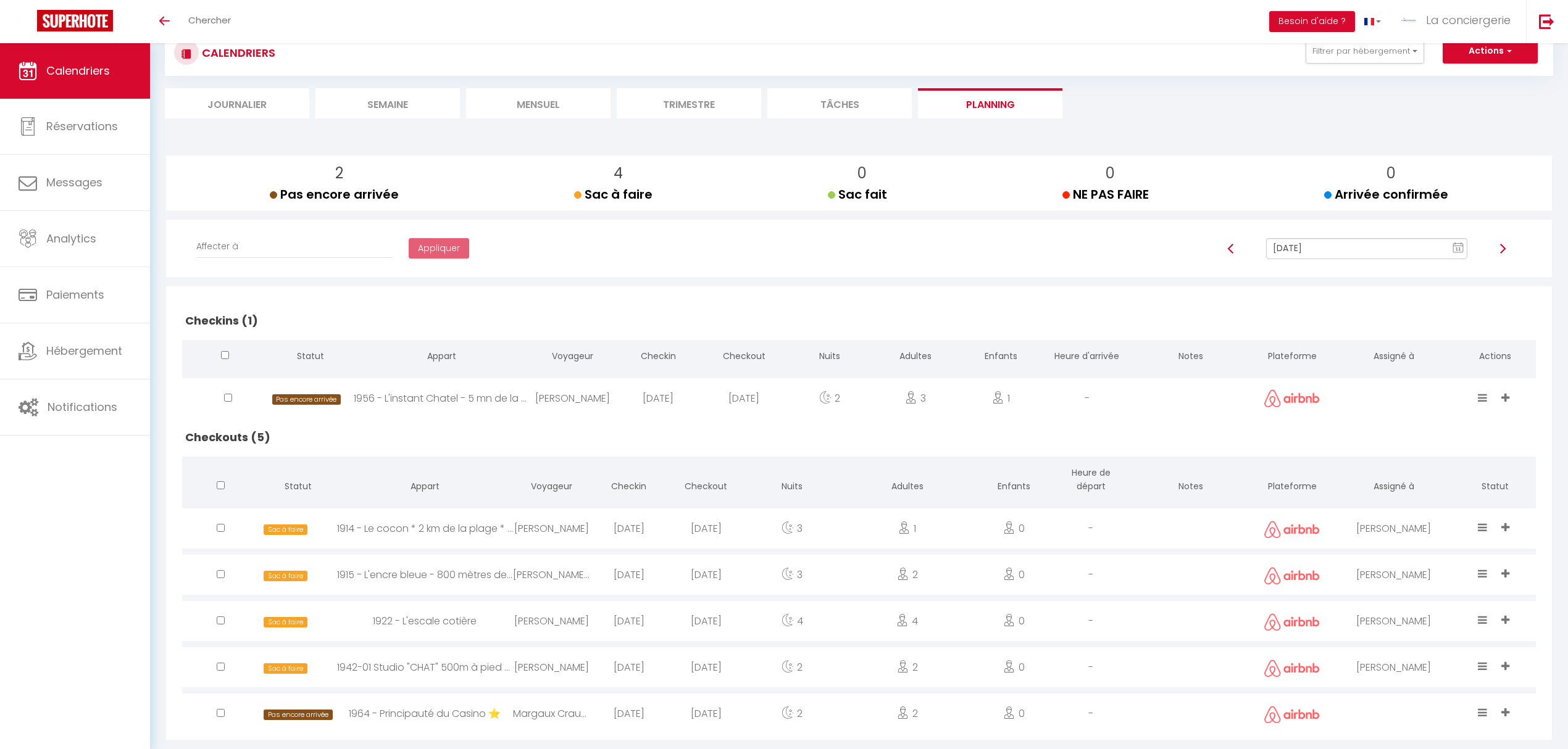
scroll to position [62, 0]
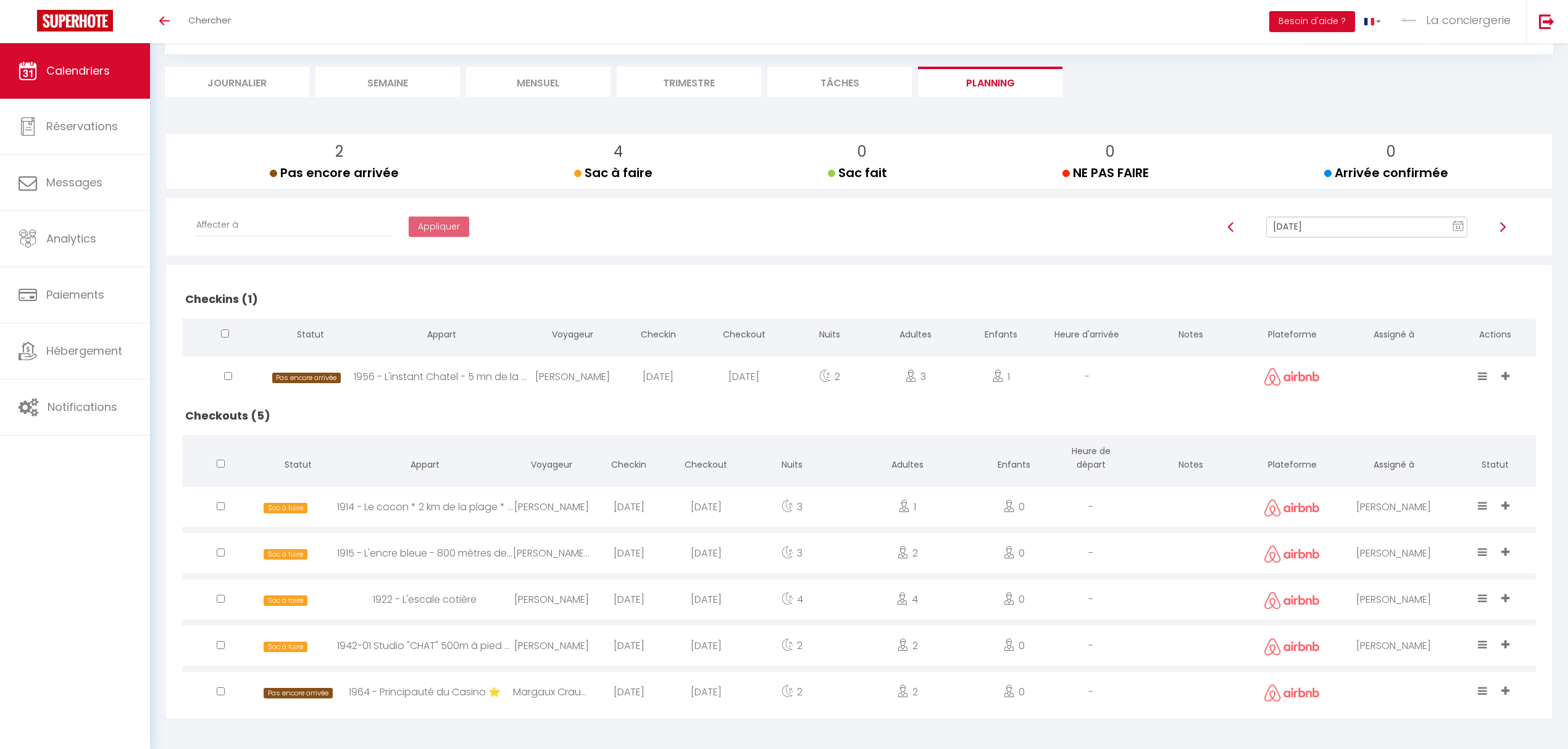
click at [568, 89] on li "Mensuel" at bounding box center [538, 82] width 144 height 31
